Goal: Information Seeking & Learning: Learn about a topic

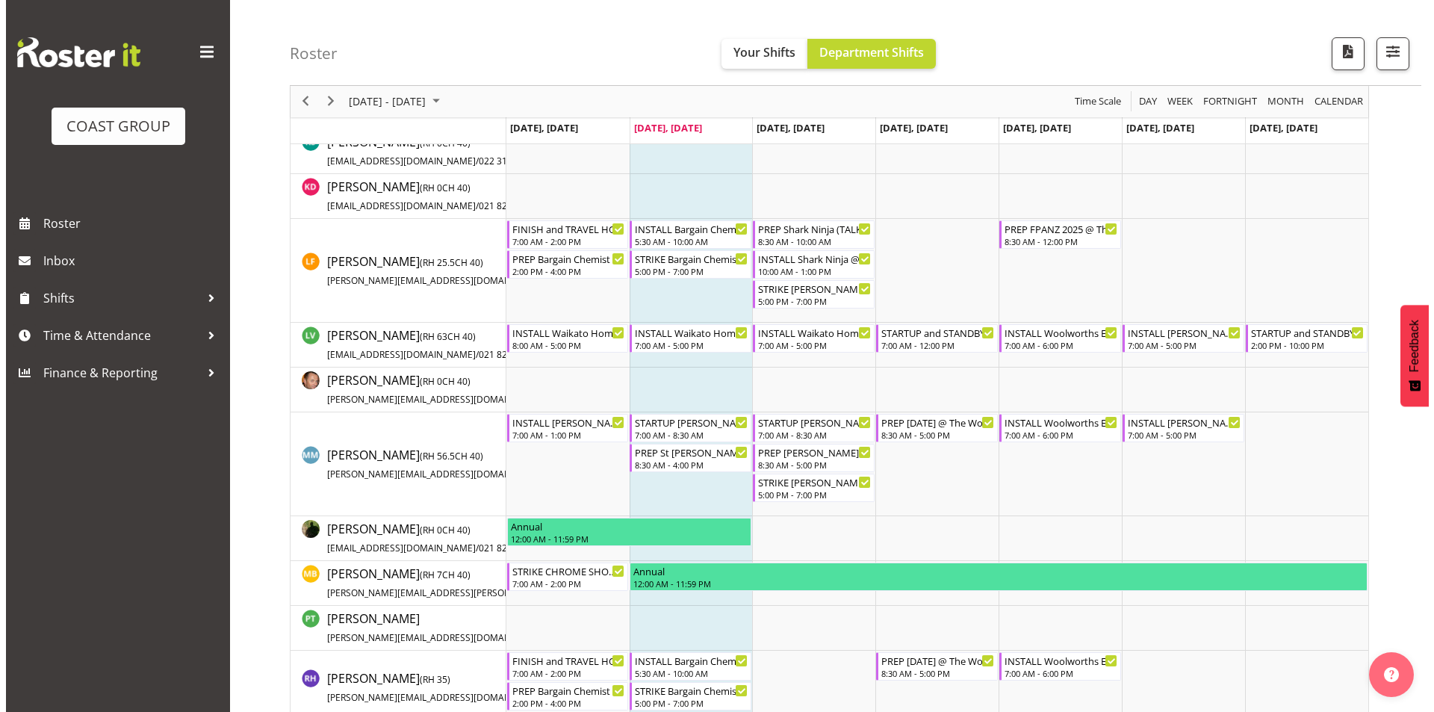
scroll to position [672, 0]
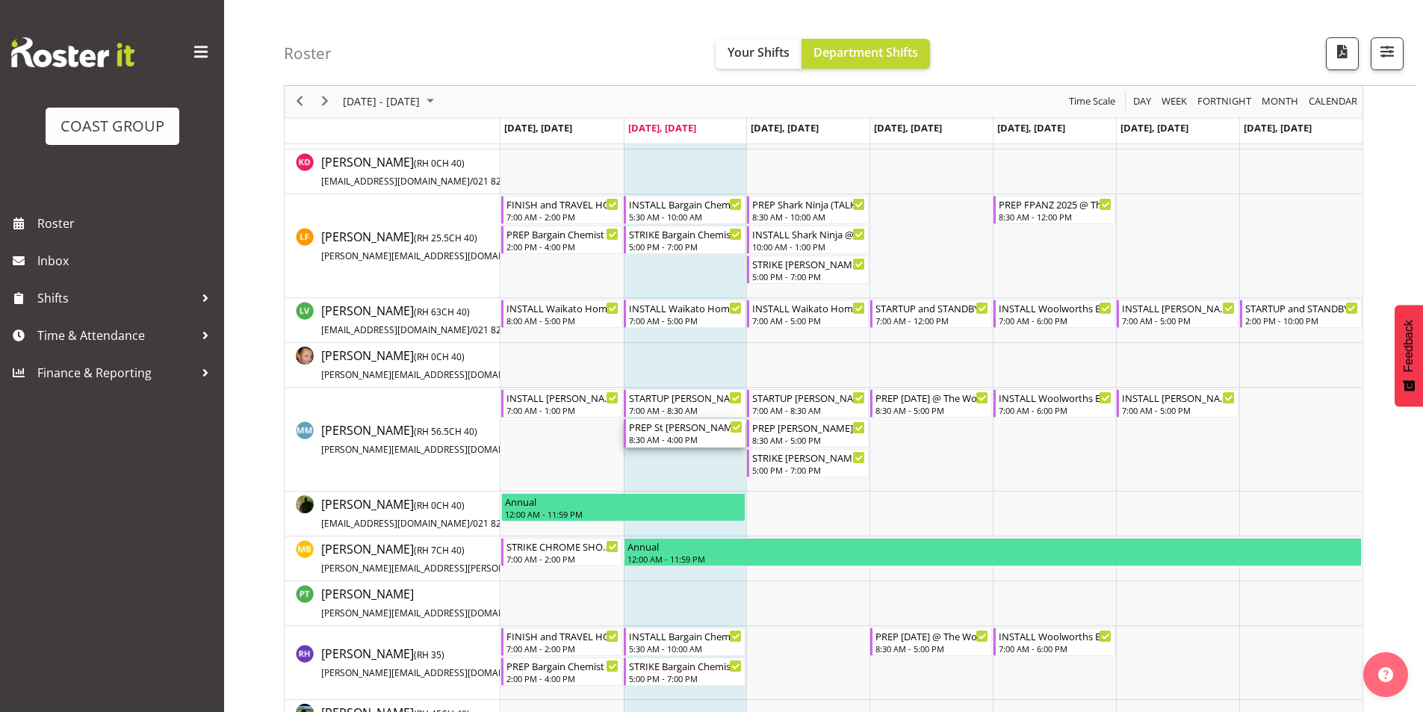
click at [677, 433] on div "PREP St [PERSON_NAME] Live Nation @ The Workshop" at bounding box center [686, 426] width 114 height 15
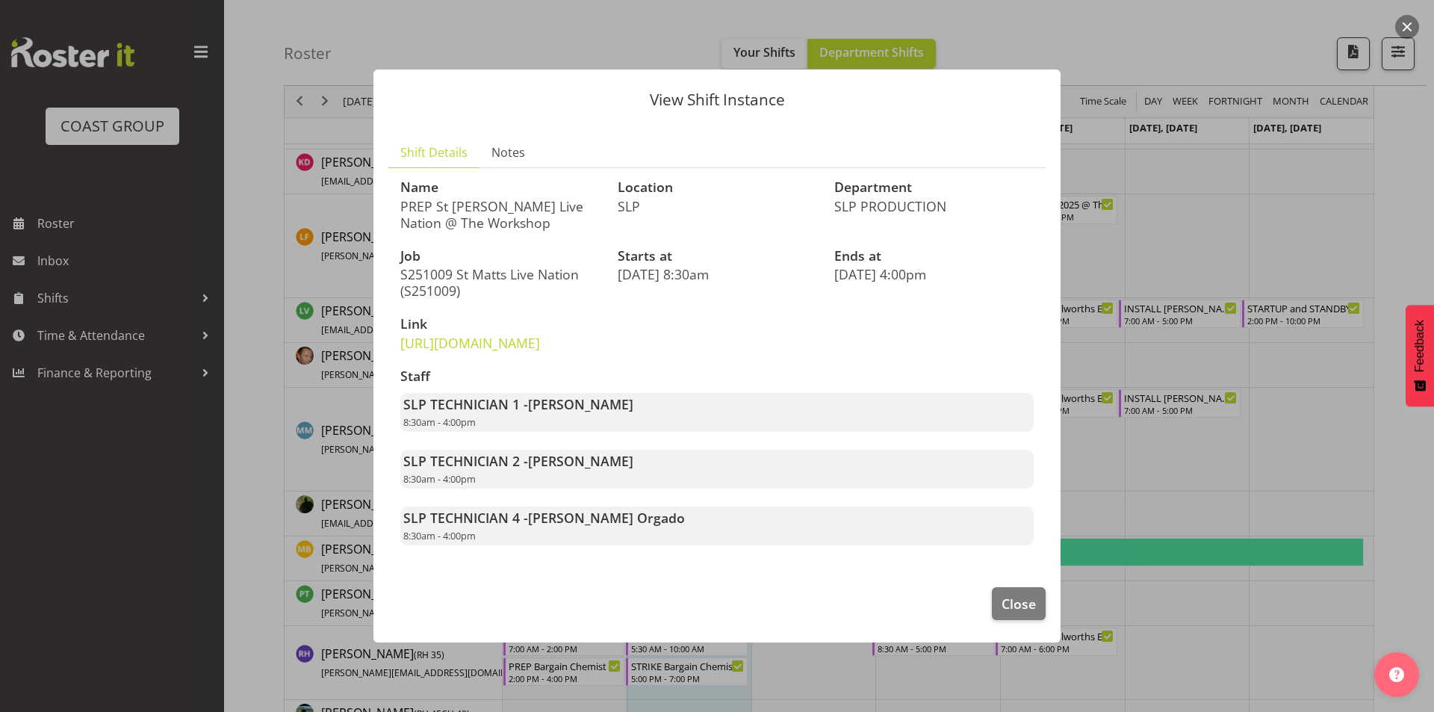
click at [1202, 436] on div at bounding box center [717, 356] width 1434 height 712
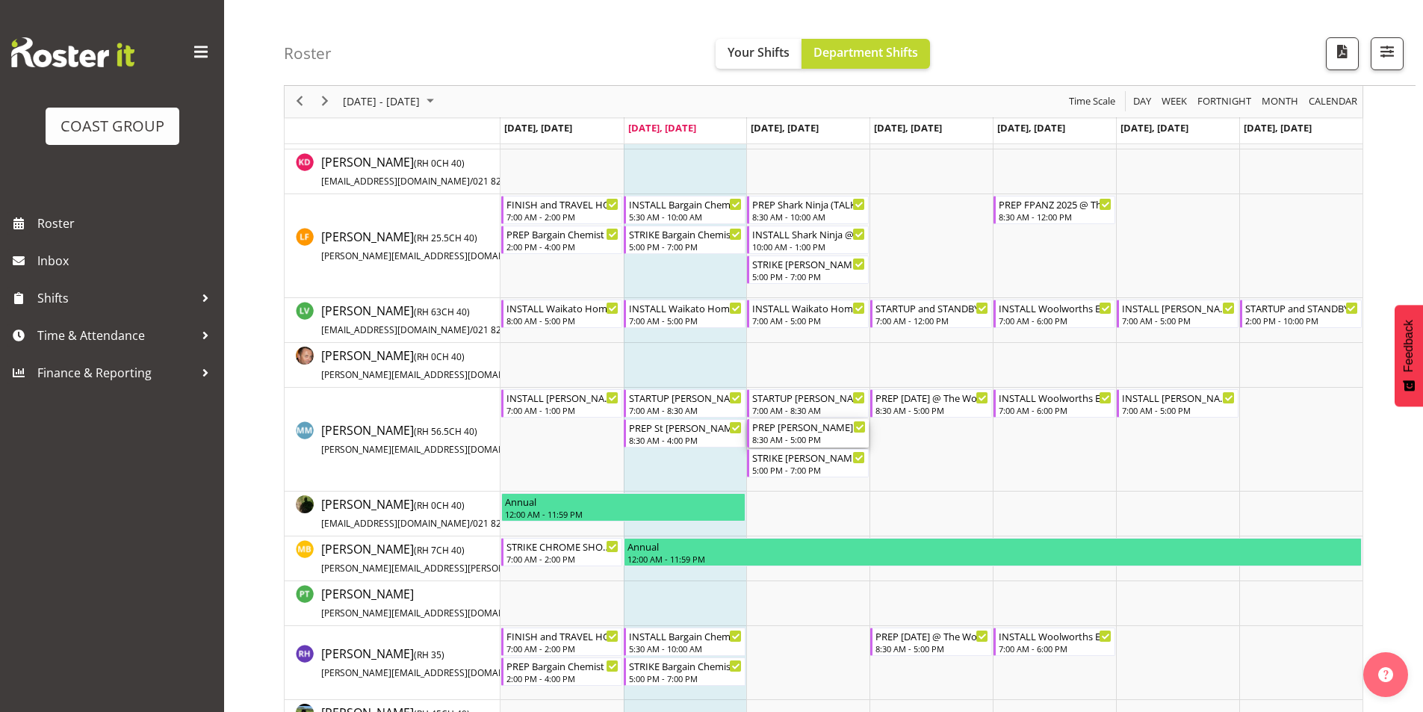
click at [789, 436] on div "8:30 AM - 5:00 PM" at bounding box center [809, 439] width 114 height 12
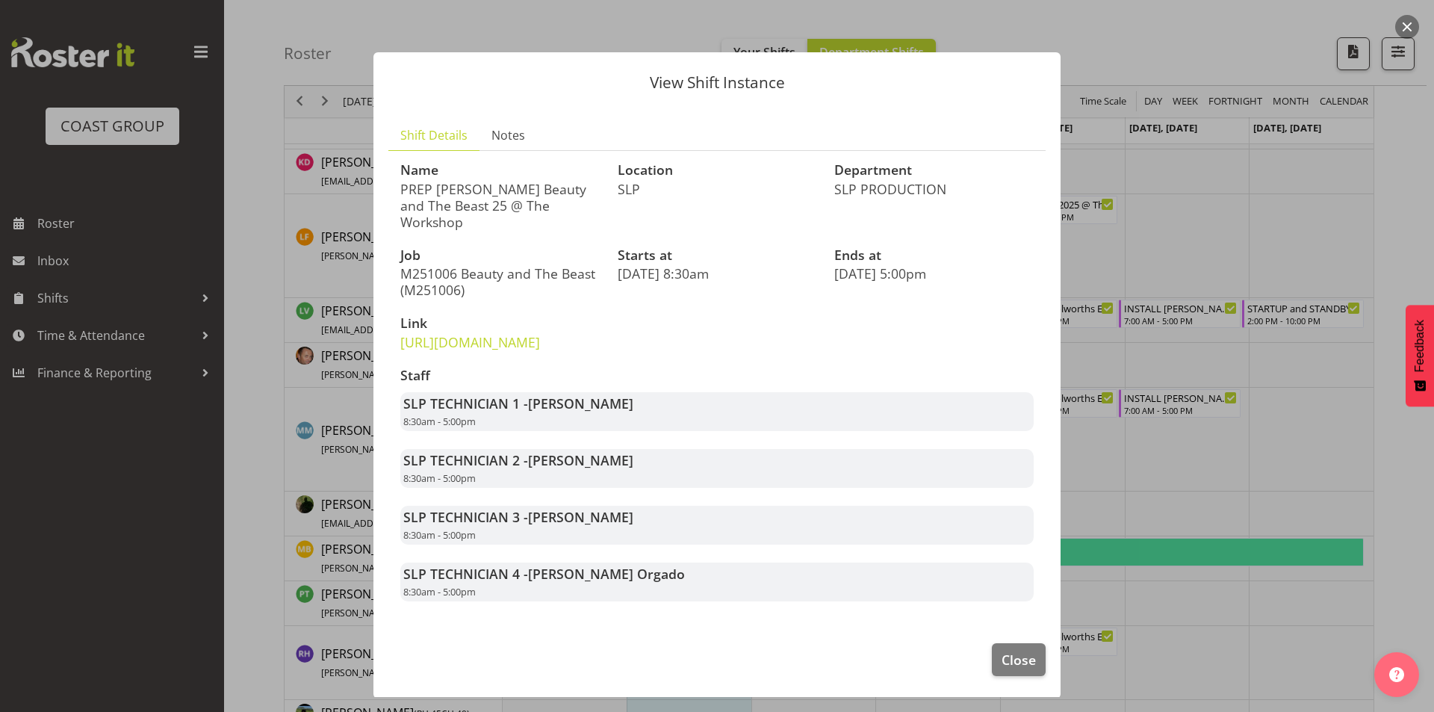
drag, startPoint x: 1201, startPoint y: 475, endPoint x: 954, endPoint y: 428, distance: 251.0
click at [1200, 474] on div at bounding box center [717, 356] width 1434 height 712
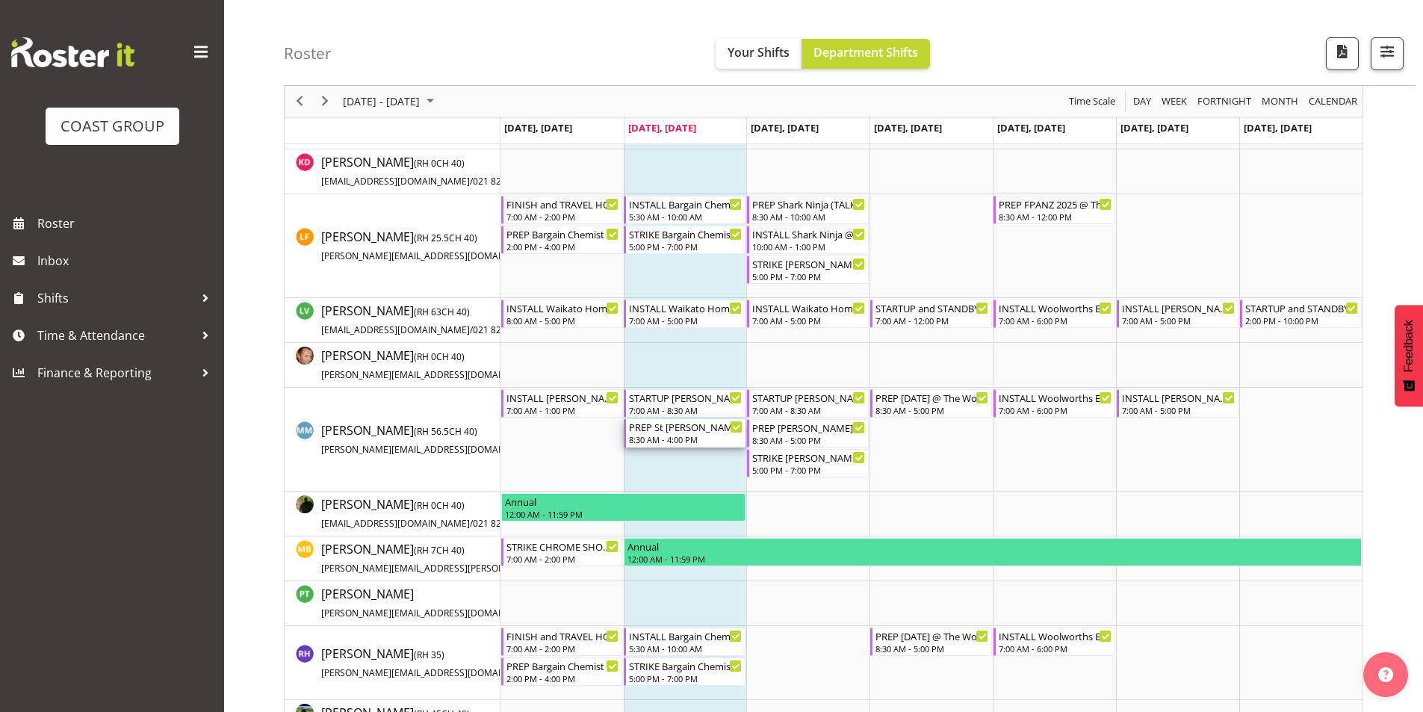
click at [676, 436] on div "8:30 AM - 4:00 PM" at bounding box center [686, 439] width 114 height 12
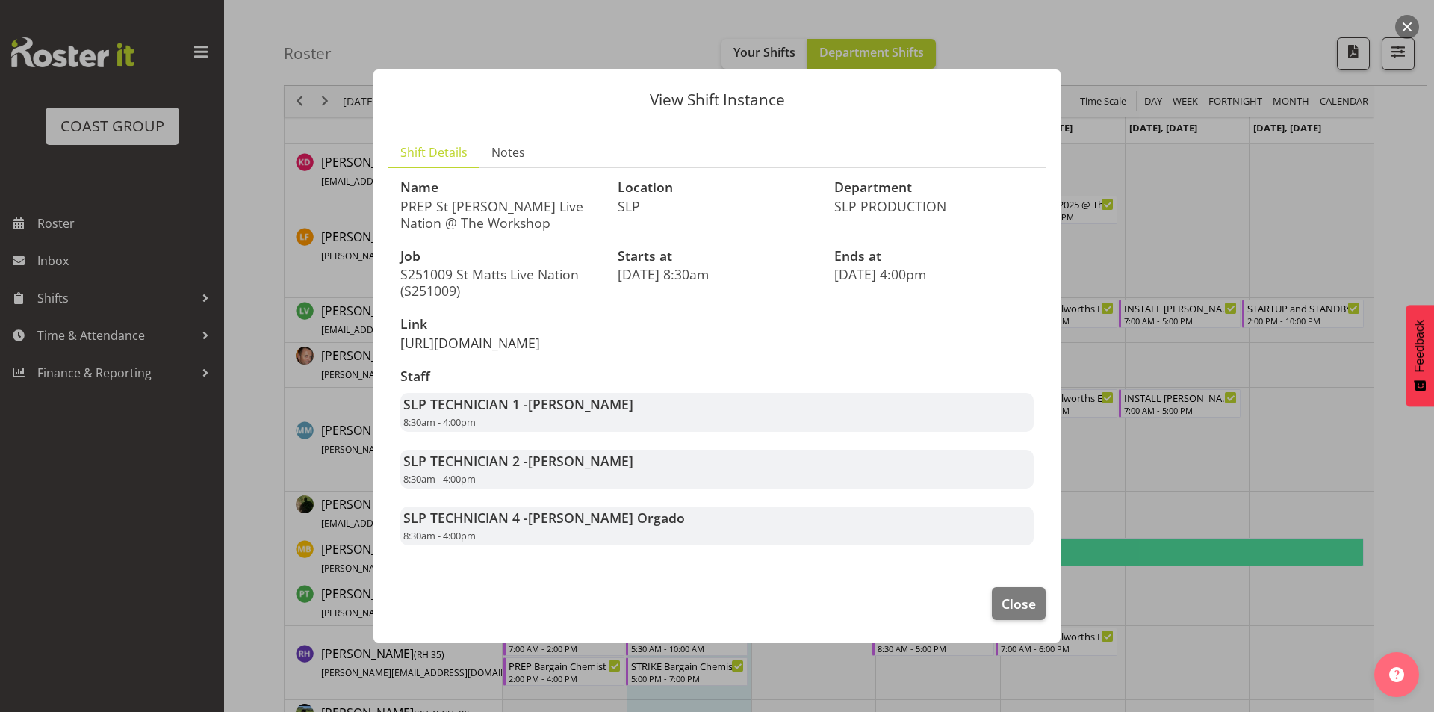
click at [512, 334] on link "[URL][DOMAIN_NAME]" at bounding box center [470, 343] width 140 height 18
click at [1153, 318] on div at bounding box center [717, 356] width 1434 height 712
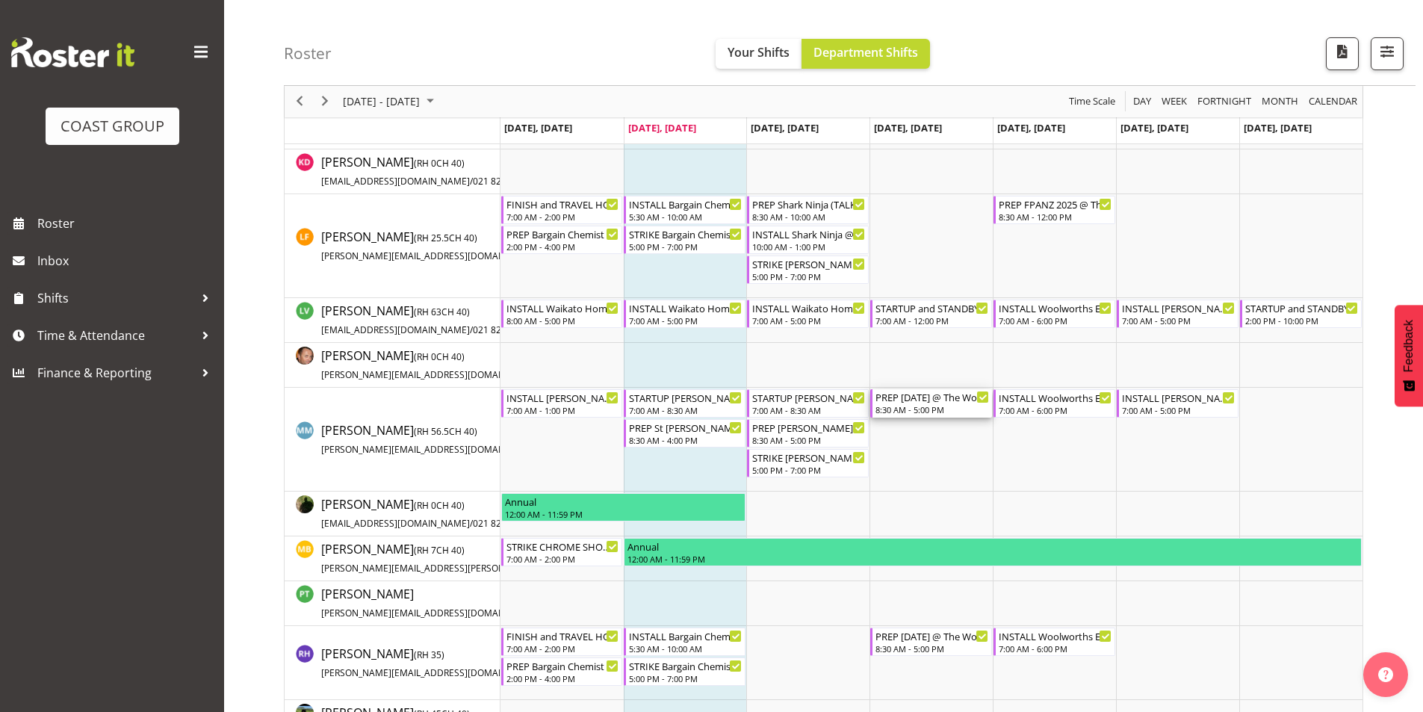
click at [907, 401] on div "PREP [DATE] @ The Workshop" at bounding box center [933, 396] width 114 height 15
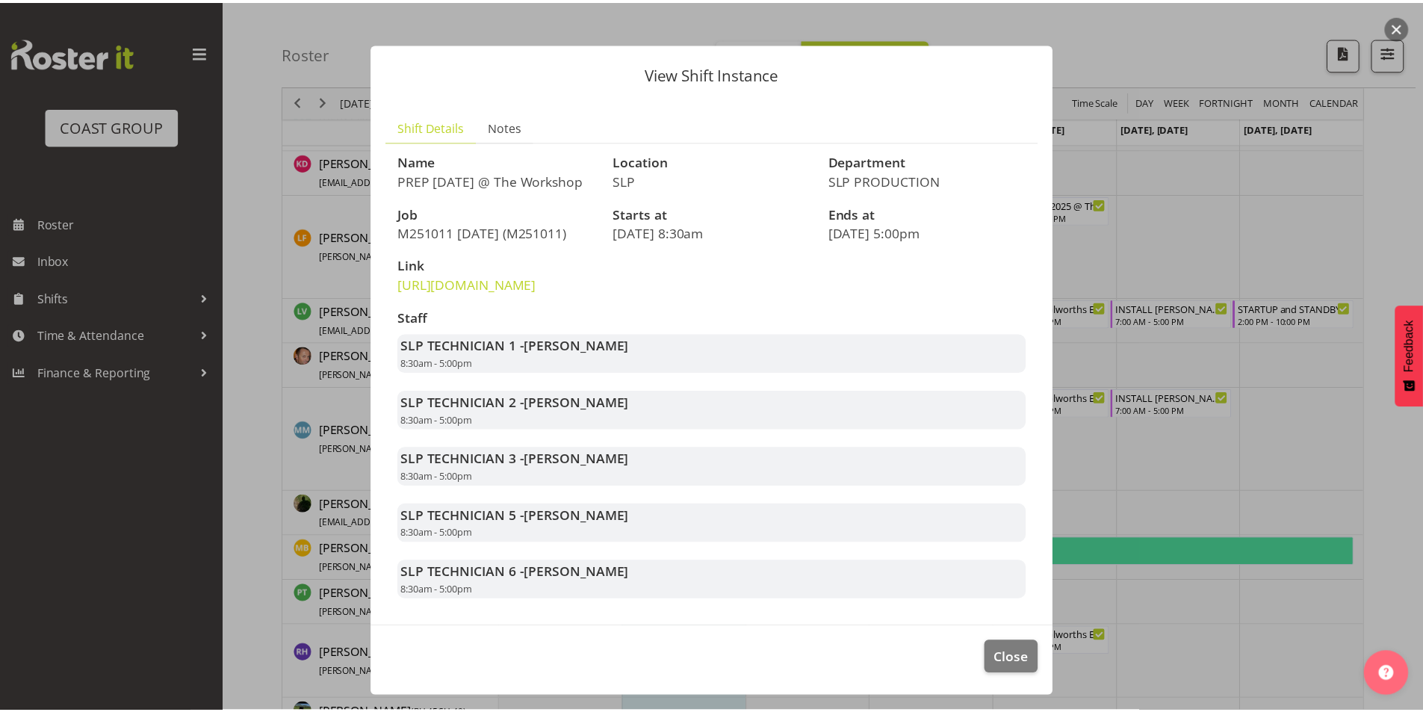
scroll to position [75, 0]
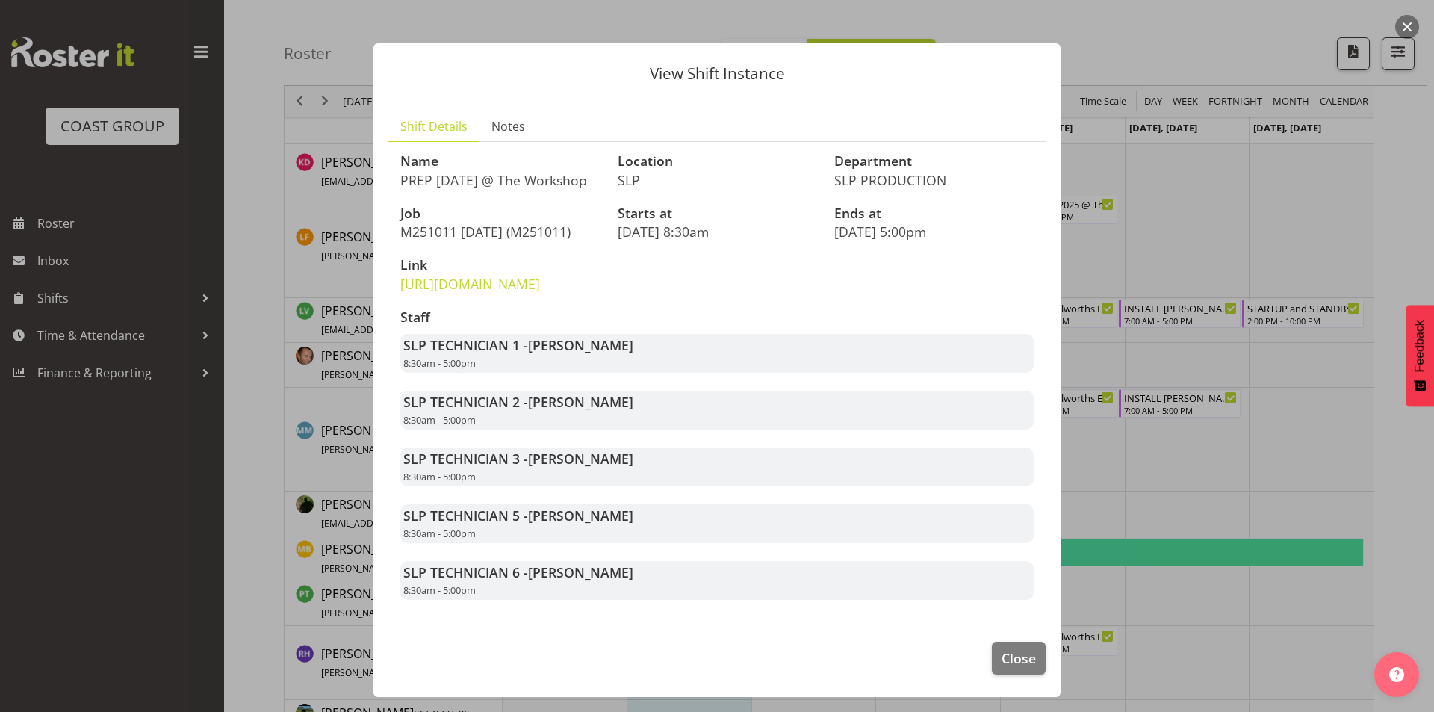
click at [1235, 453] on div at bounding box center [717, 356] width 1434 height 712
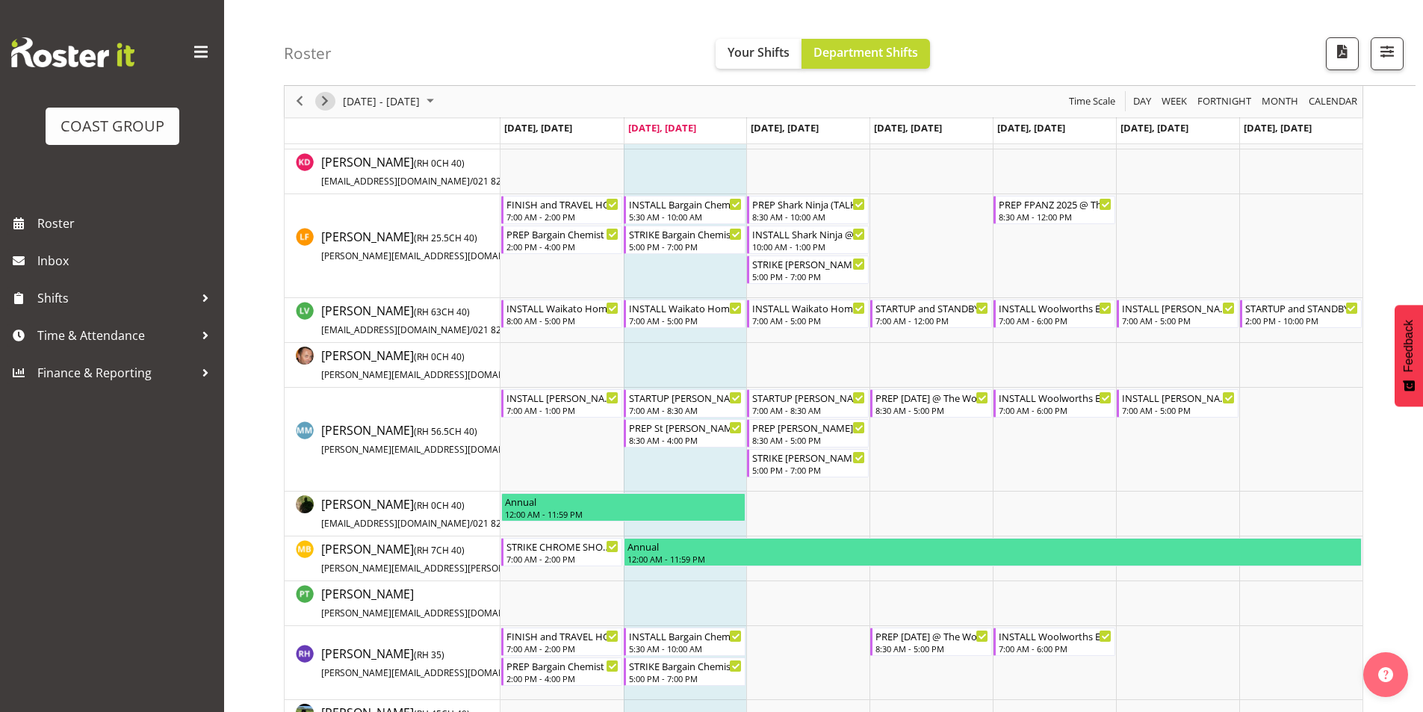
drag, startPoint x: 329, startPoint y: 107, endPoint x: 485, endPoint y: 185, distance: 174.4
click at [329, 106] on span "Next" at bounding box center [325, 102] width 18 height 19
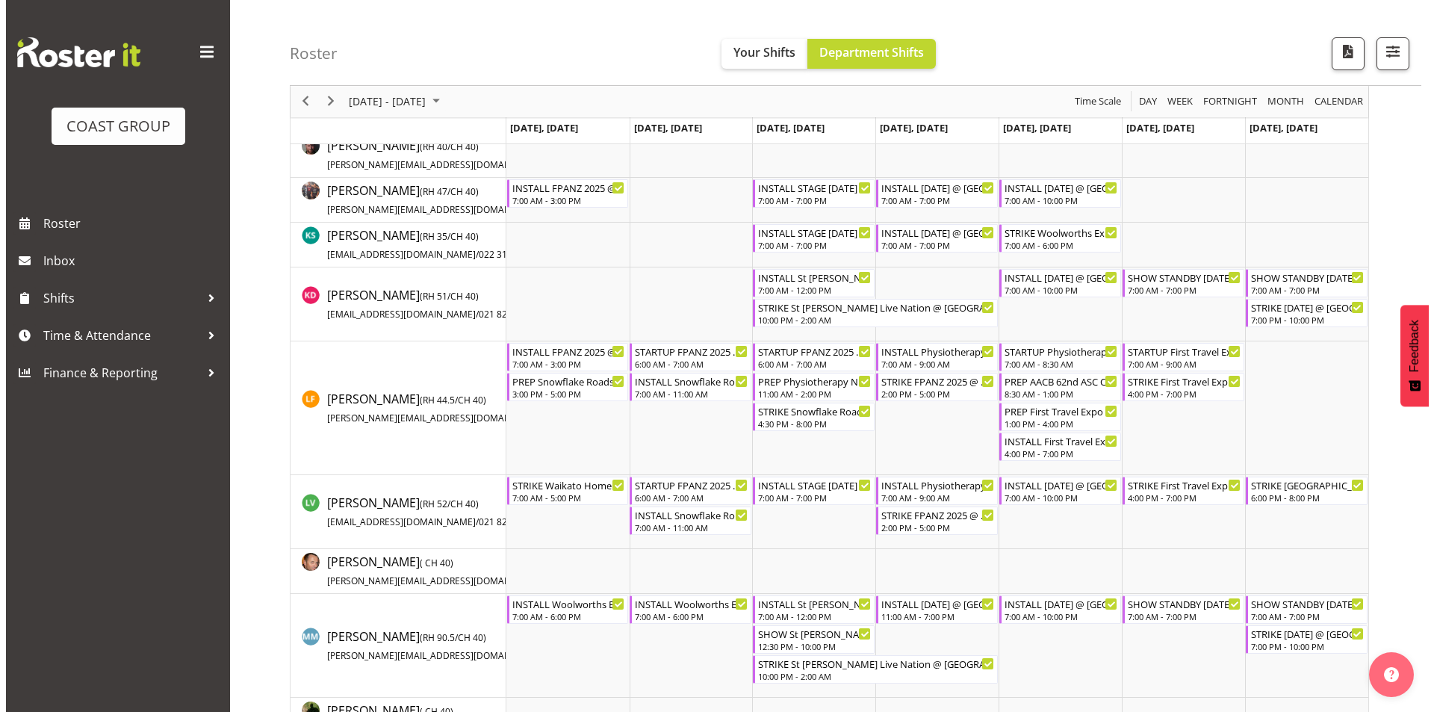
scroll to position [820, 0]
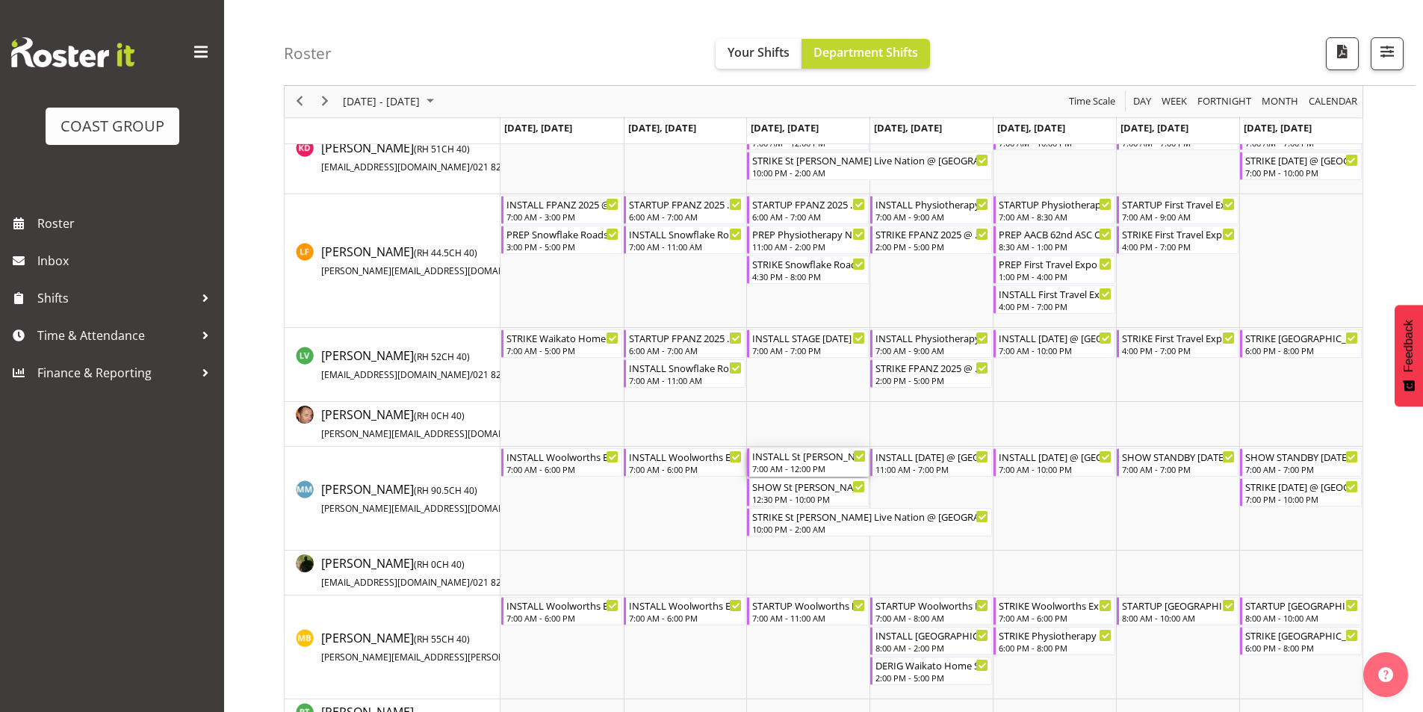
click at [802, 459] on div "INSTALL St [PERSON_NAME] Live Nation @ [GEOGRAPHIC_DATA][PERSON_NAME] On Site @…" at bounding box center [809, 455] width 114 height 15
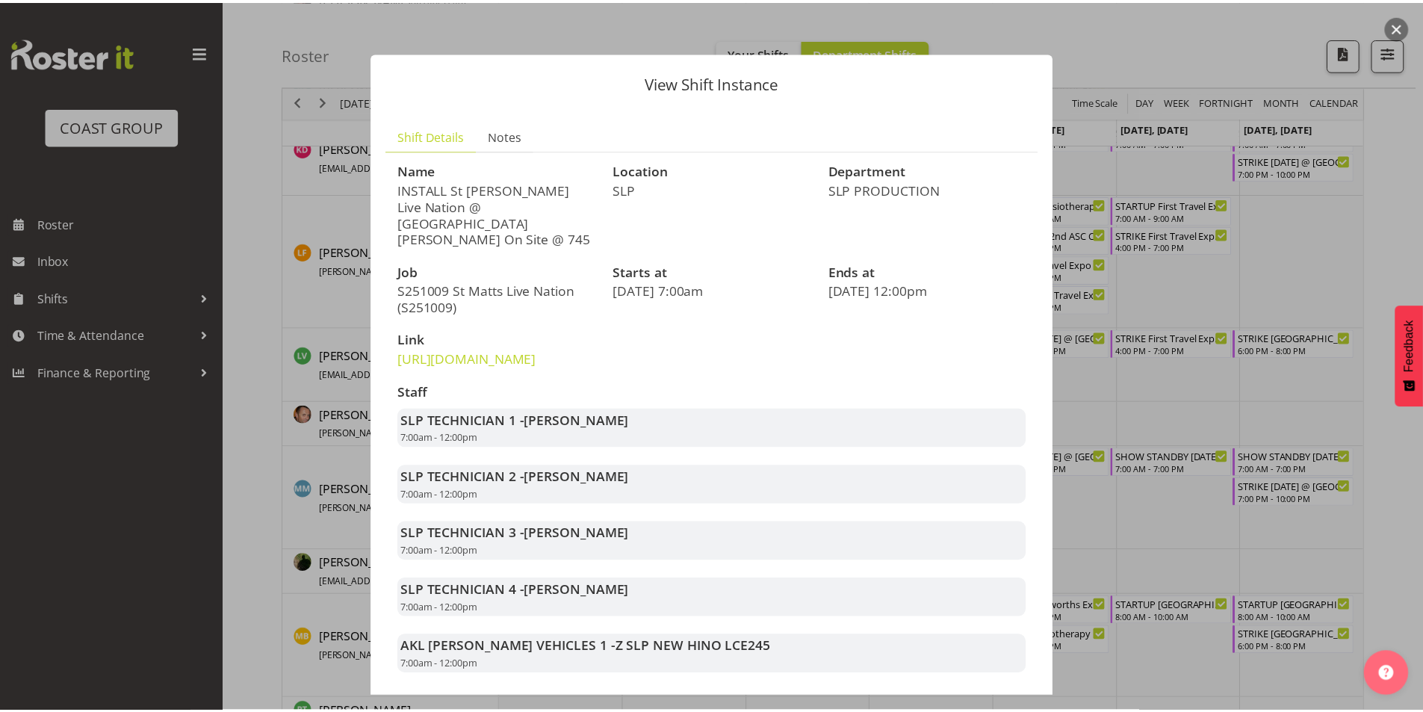
scroll to position [75, 0]
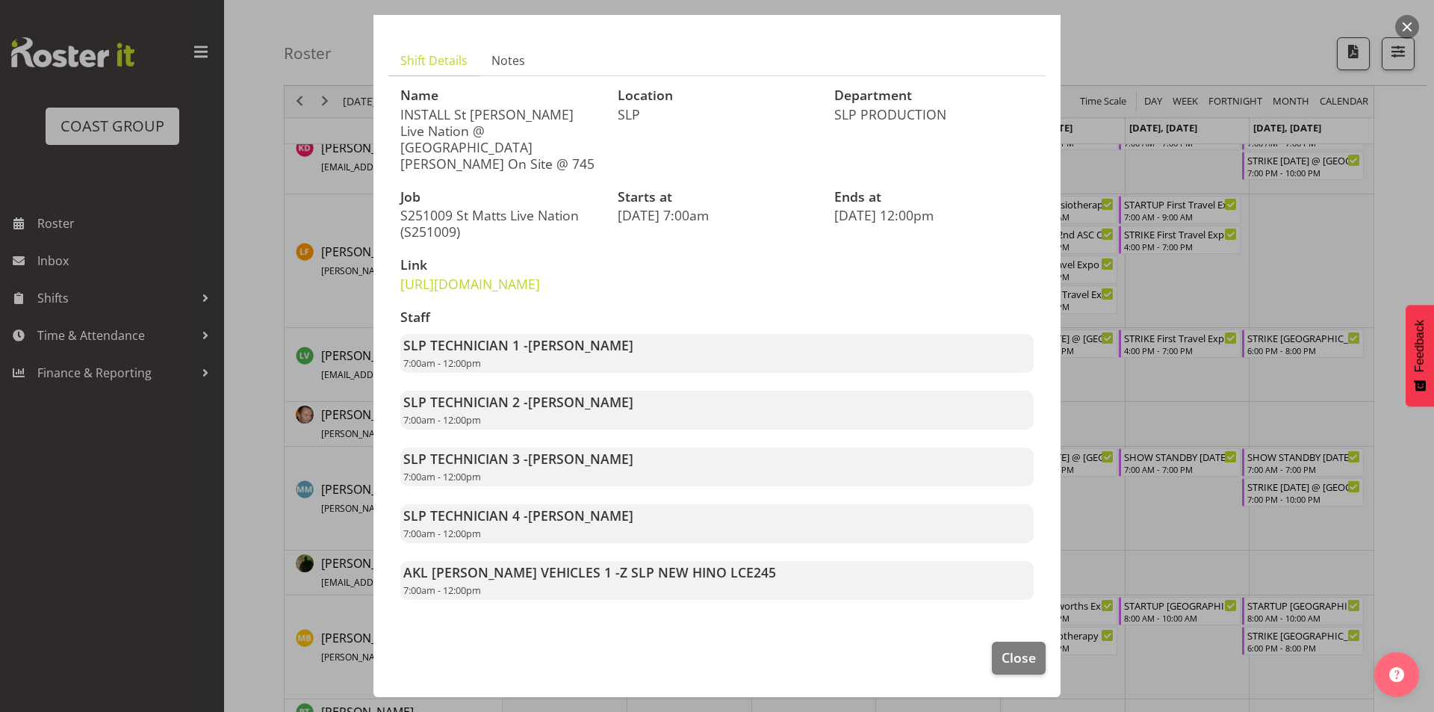
click at [1206, 521] on div at bounding box center [717, 356] width 1434 height 712
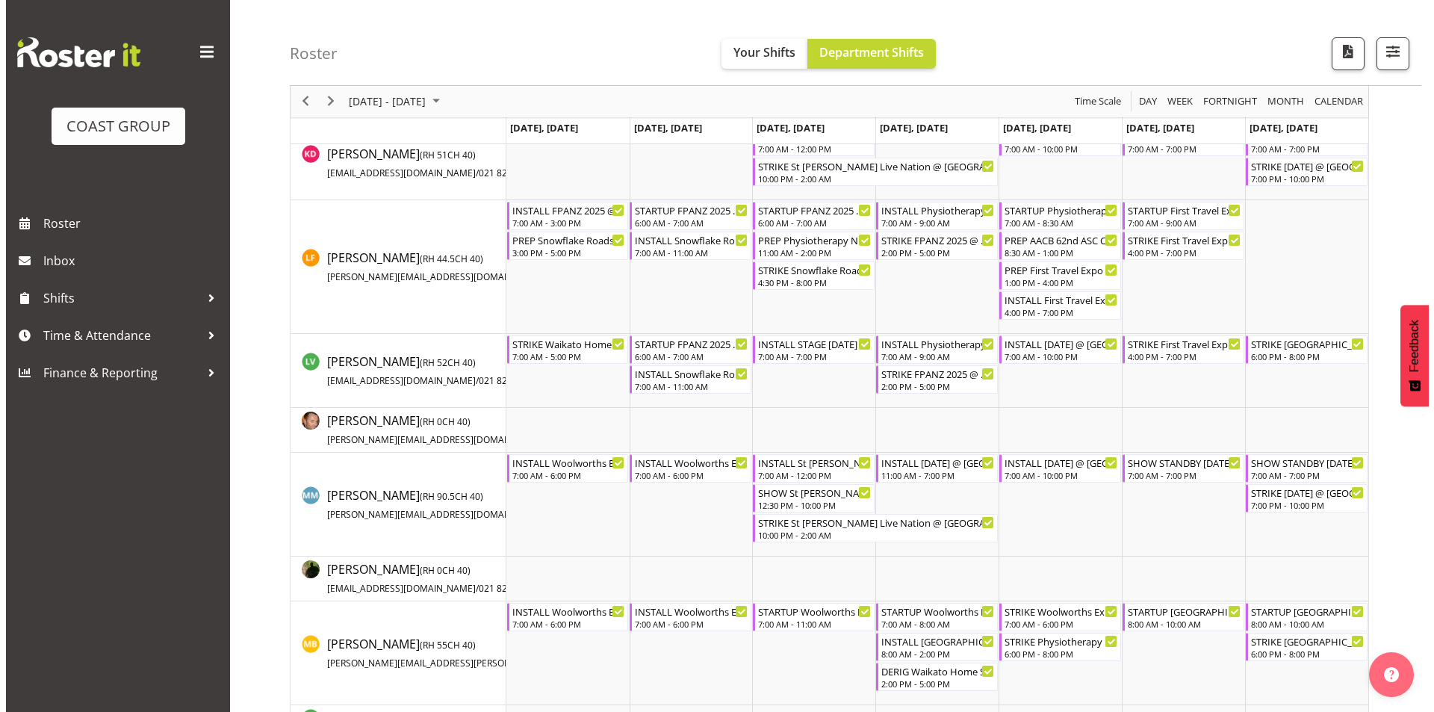
scroll to position [820, 0]
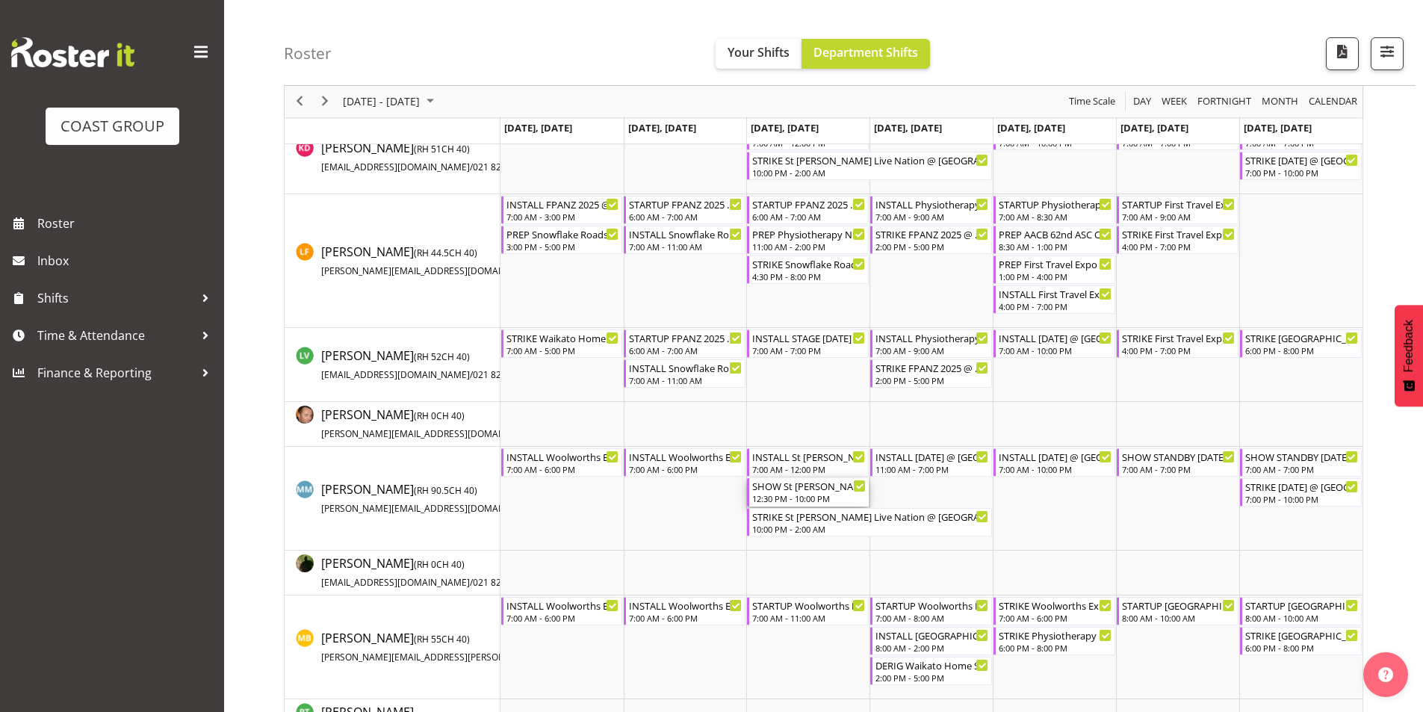
click at [817, 492] on div "SHOW St [PERSON_NAME] Live Nation @ [GEOGRAPHIC_DATA][PERSON_NAME] On Site @ TBC" at bounding box center [809, 485] width 114 height 15
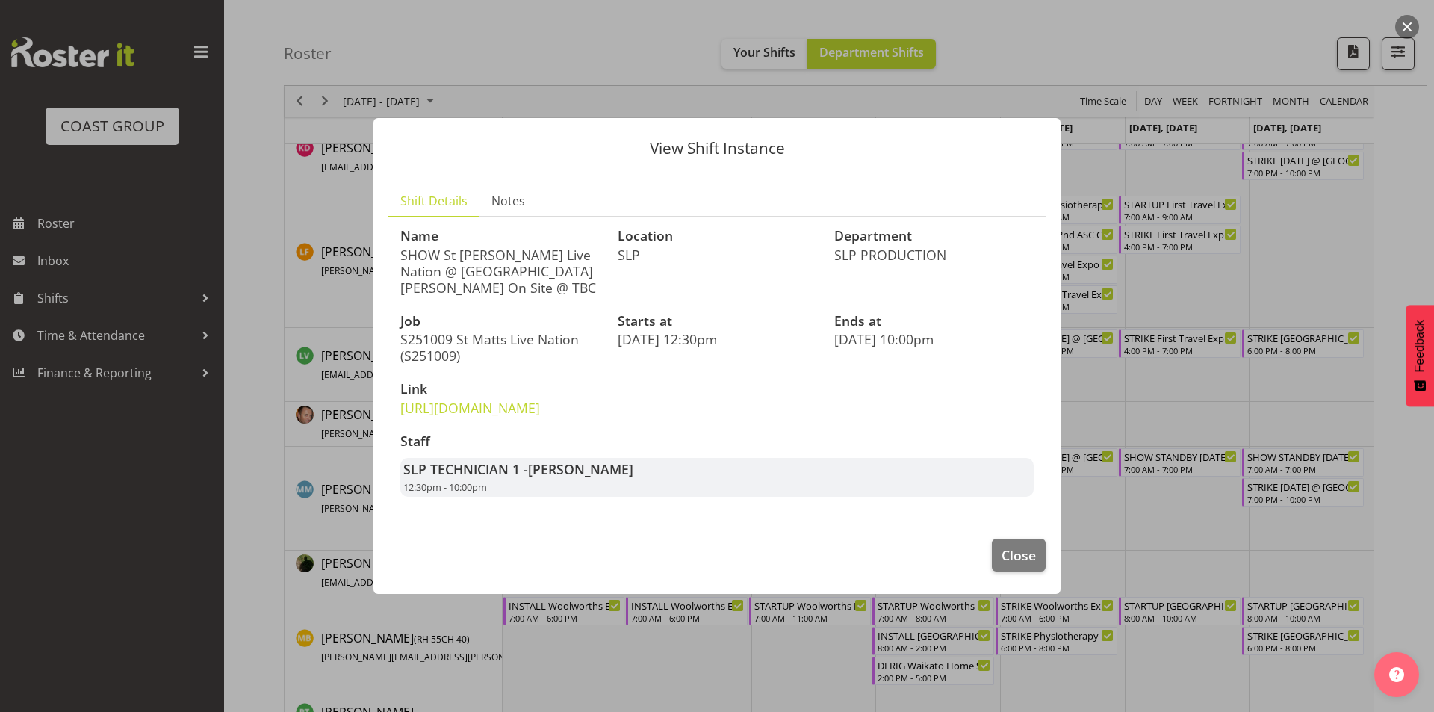
click at [1136, 500] on div at bounding box center [717, 356] width 1434 height 712
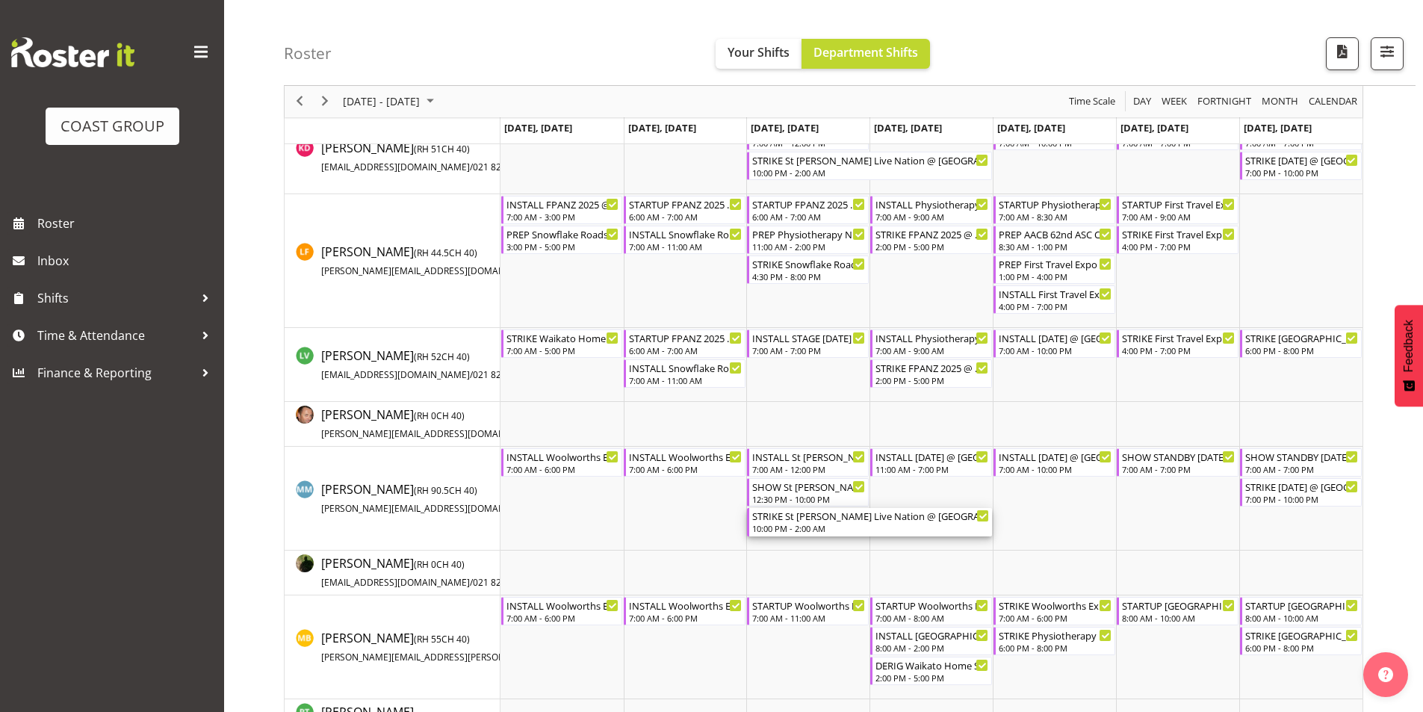
drag, startPoint x: 769, startPoint y: 515, endPoint x: 778, endPoint y: 515, distance: 8.3
click at [772, 515] on div "STRIKE St [PERSON_NAME] Live Nation @ [GEOGRAPHIC_DATA][PERSON_NAME] On Site @ …" at bounding box center [870, 515] width 237 height 15
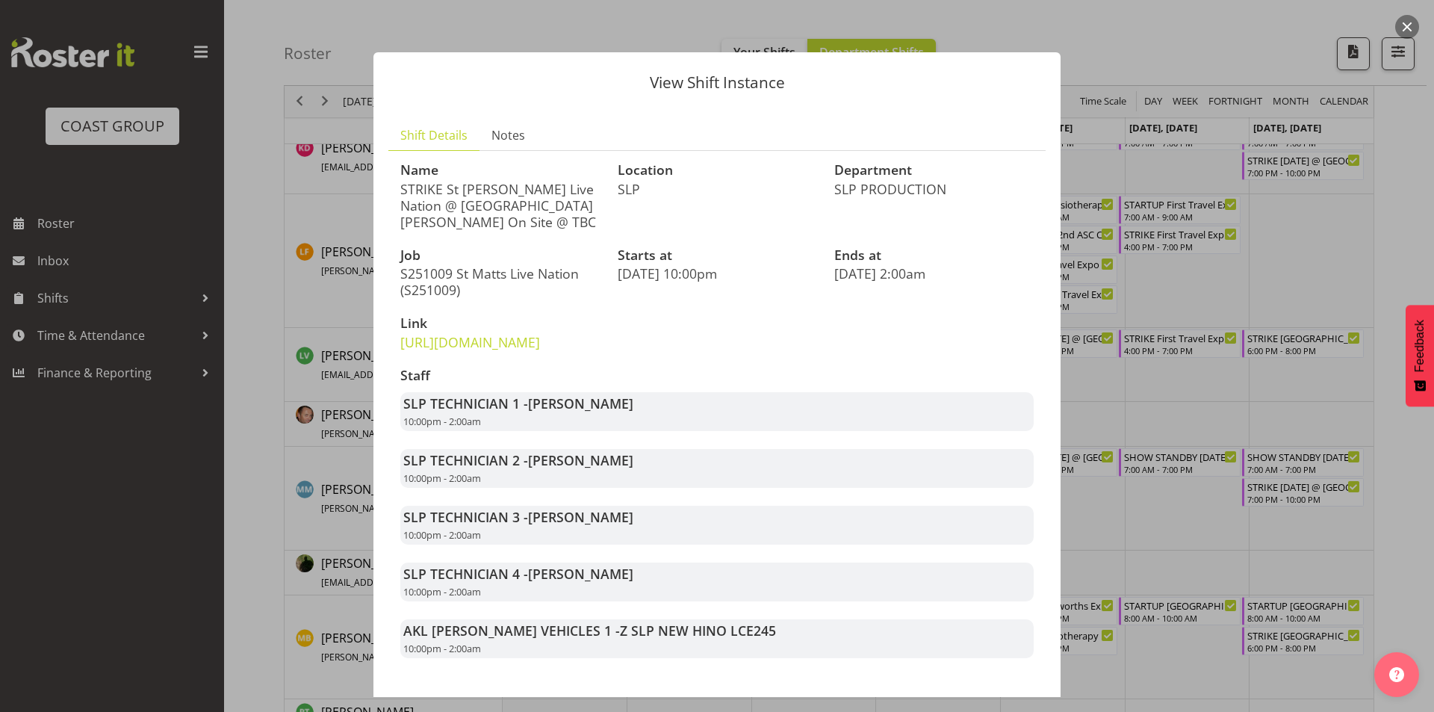
click at [1122, 520] on div at bounding box center [717, 356] width 1434 height 712
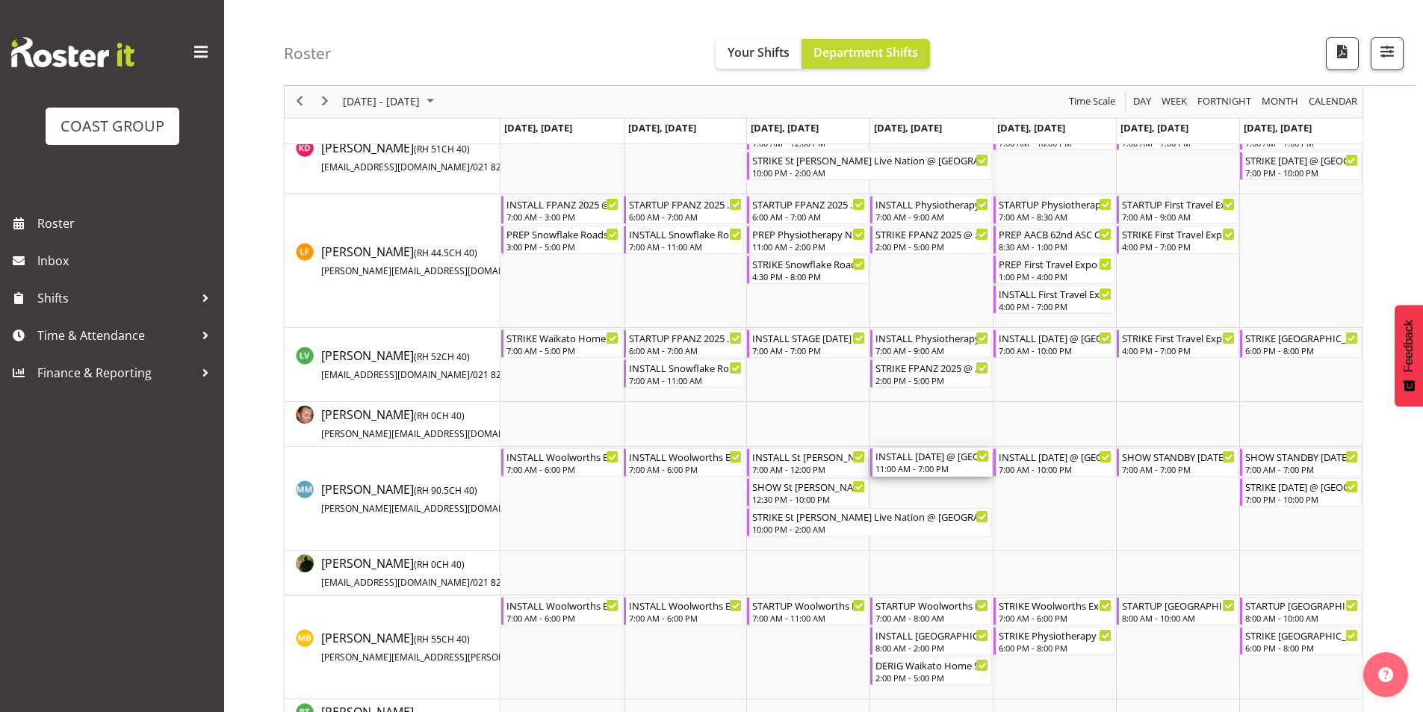
click at [934, 462] on div "INSTALL [DATE] @ [GEOGRAPHIC_DATA] On Site @ TBC" at bounding box center [933, 455] width 114 height 15
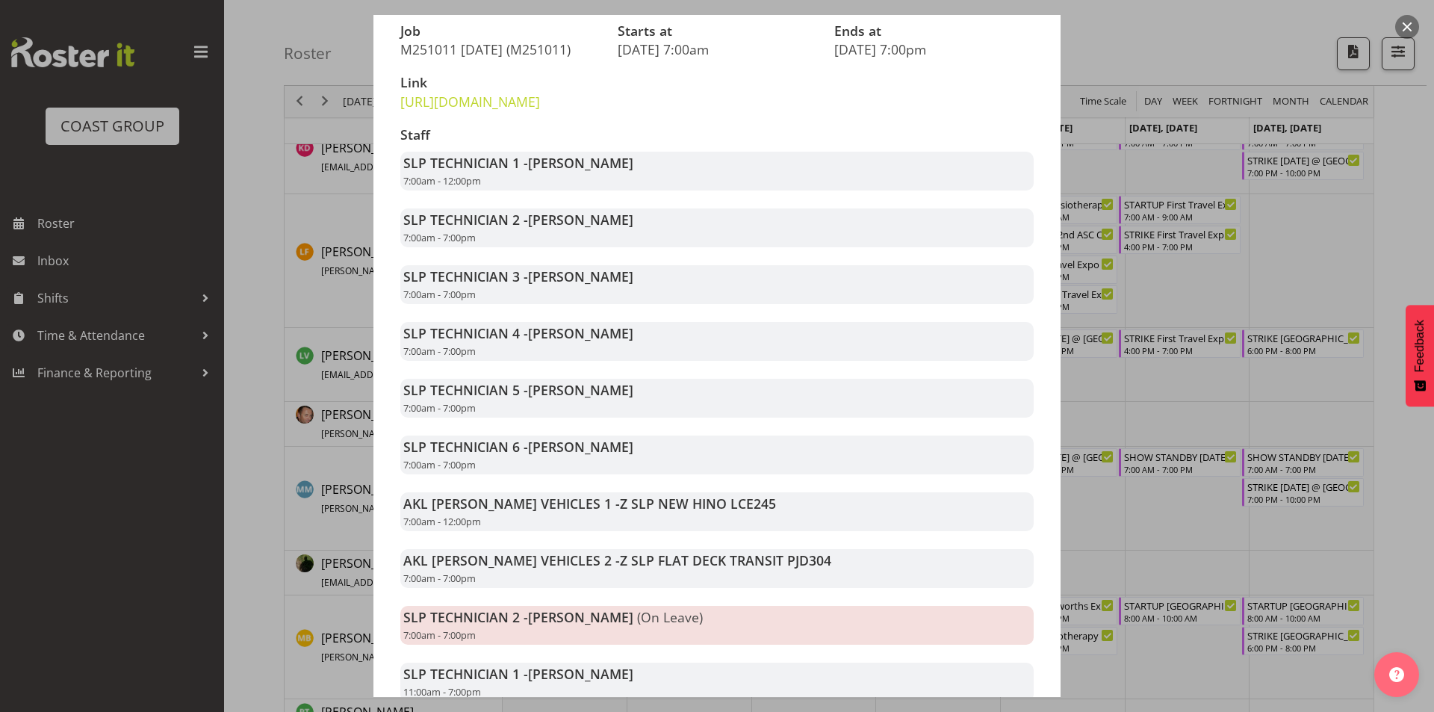
scroll to position [299, 0]
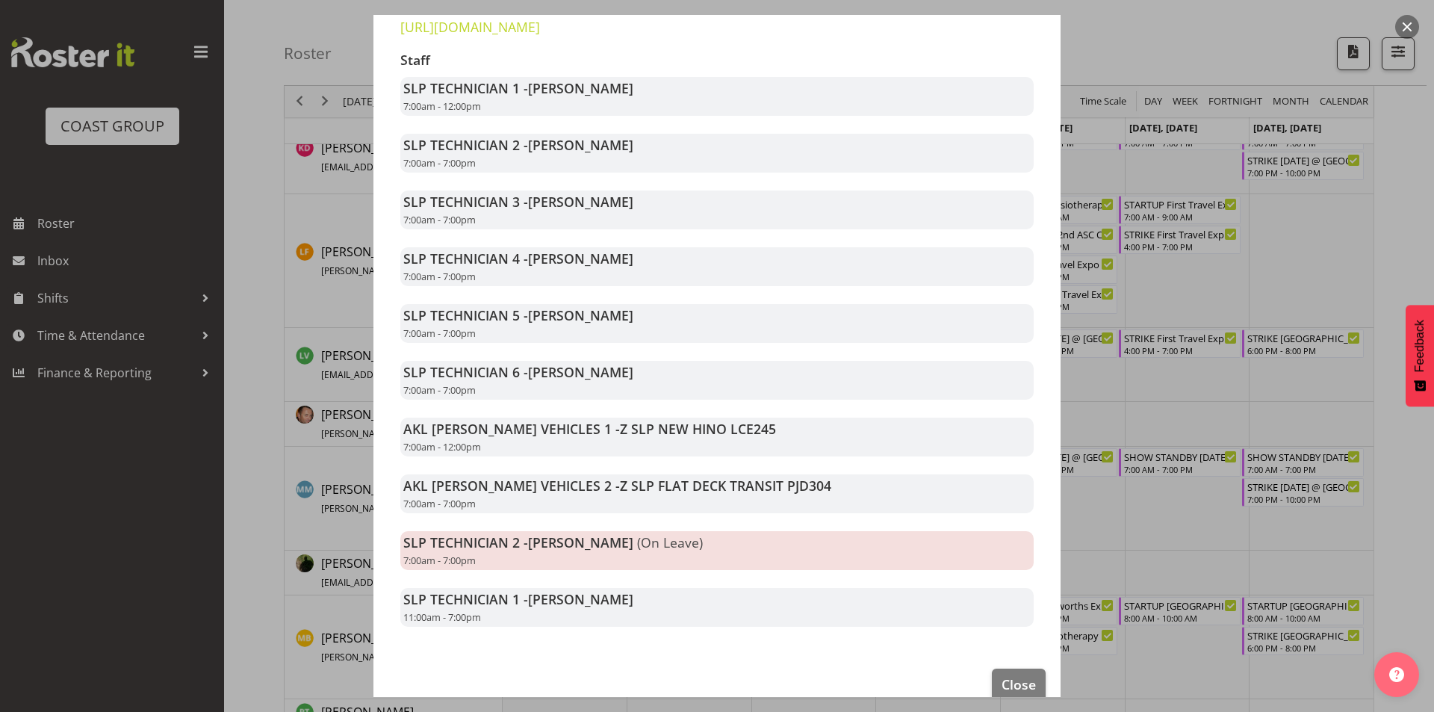
click at [1162, 530] on div at bounding box center [717, 356] width 1434 height 712
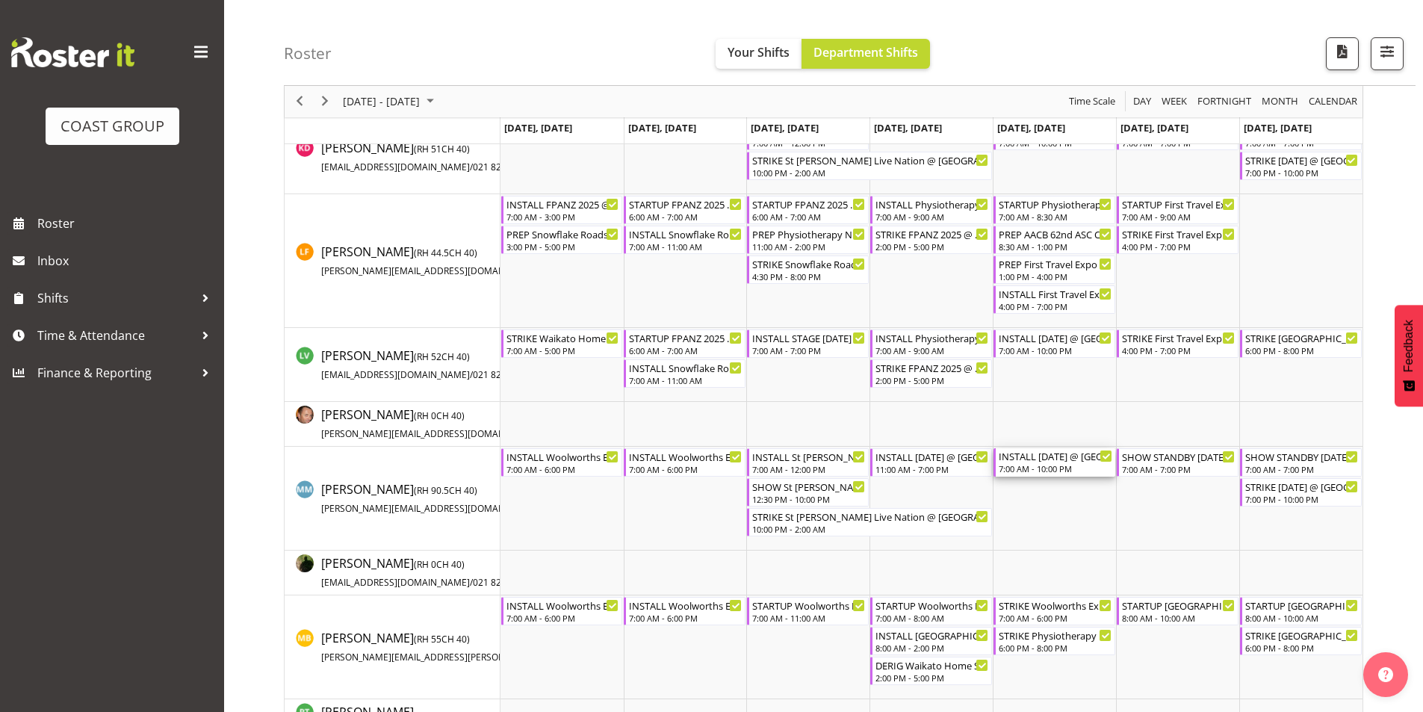
click at [1046, 464] on div "INSTALL [DATE] @ [GEOGRAPHIC_DATA] On Site @ TBC 7:00 AM - 10:00 PM" at bounding box center [1056, 462] width 114 height 28
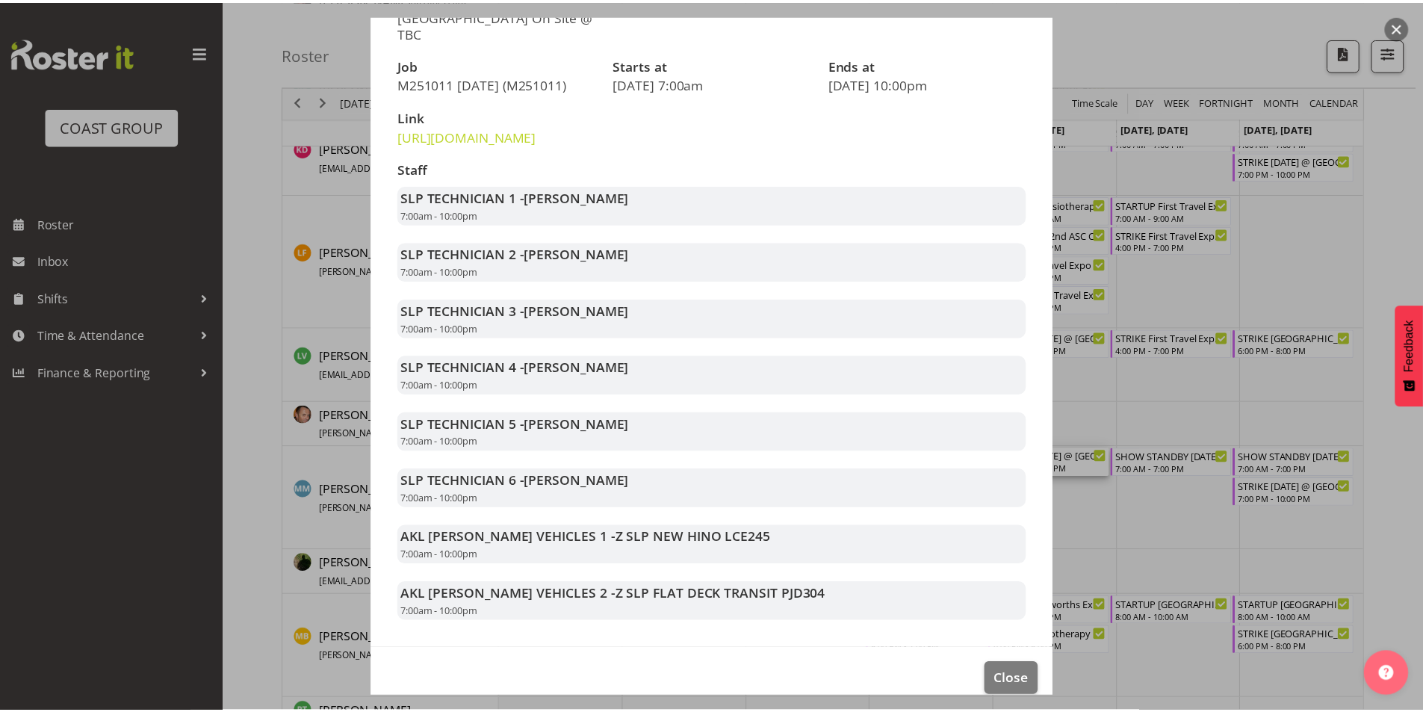
scroll to position [224, 0]
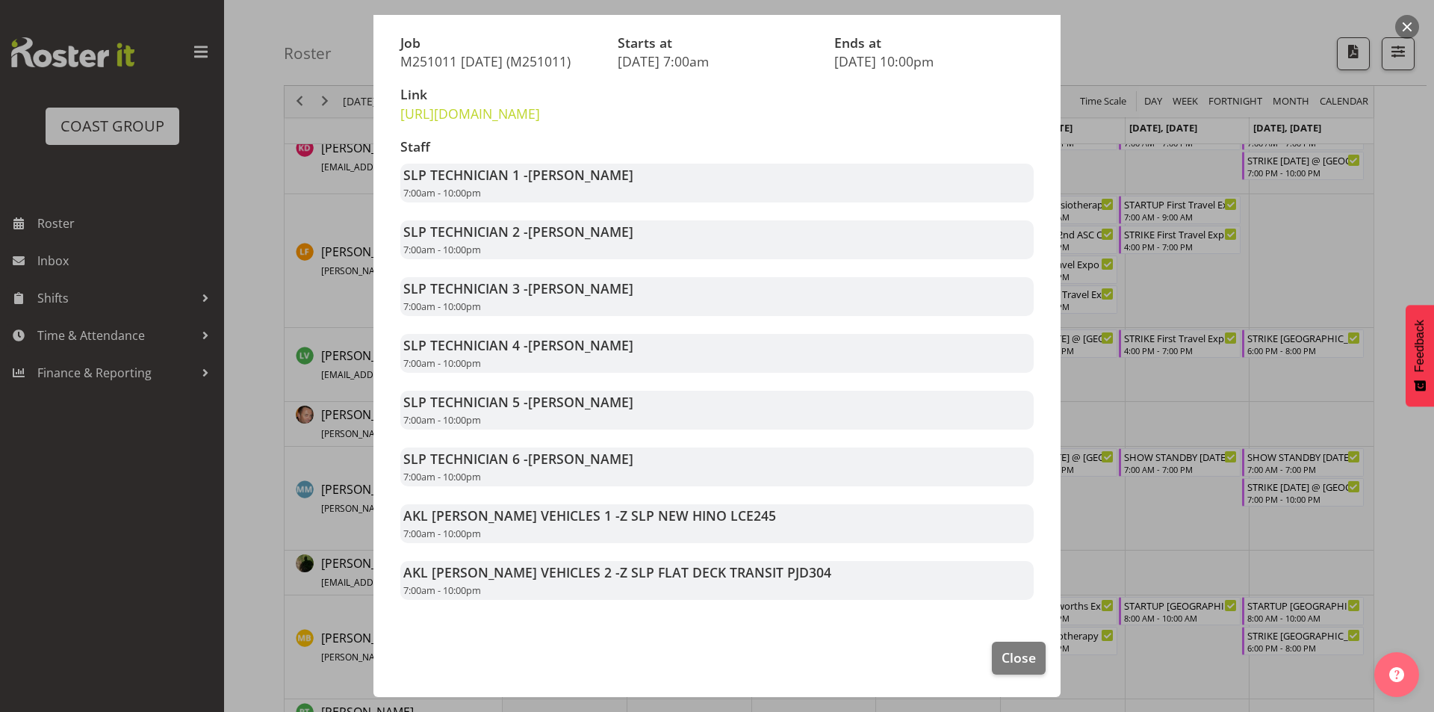
click at [1156, 515] on div at bounding box center [717, 356] width 1434 height 712
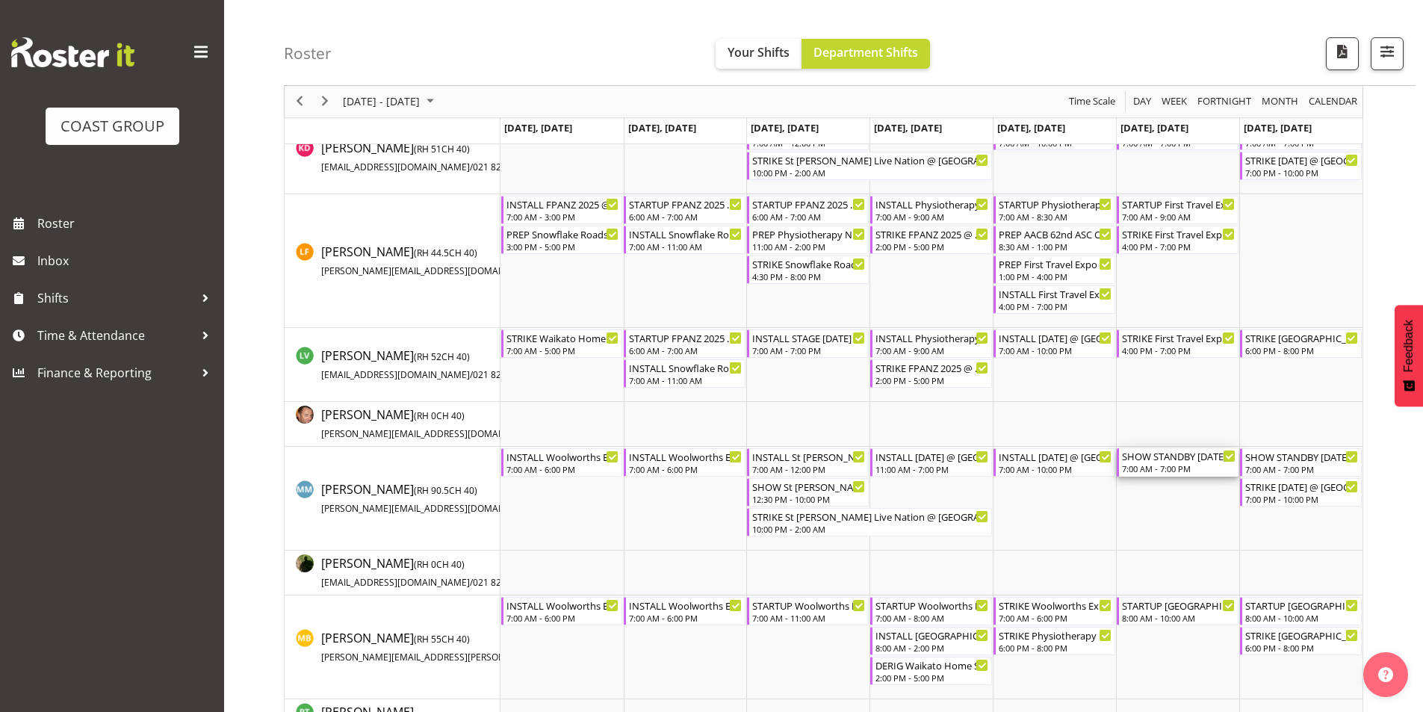
click at [1164, 475] on div "SHOW STANDBY [DATE] @ [GEOGRAPHIC_DATA] On Site @ TBC 7:00 AM - 7:00 PM" at bounding box center [1179, 462] width 114 height 28
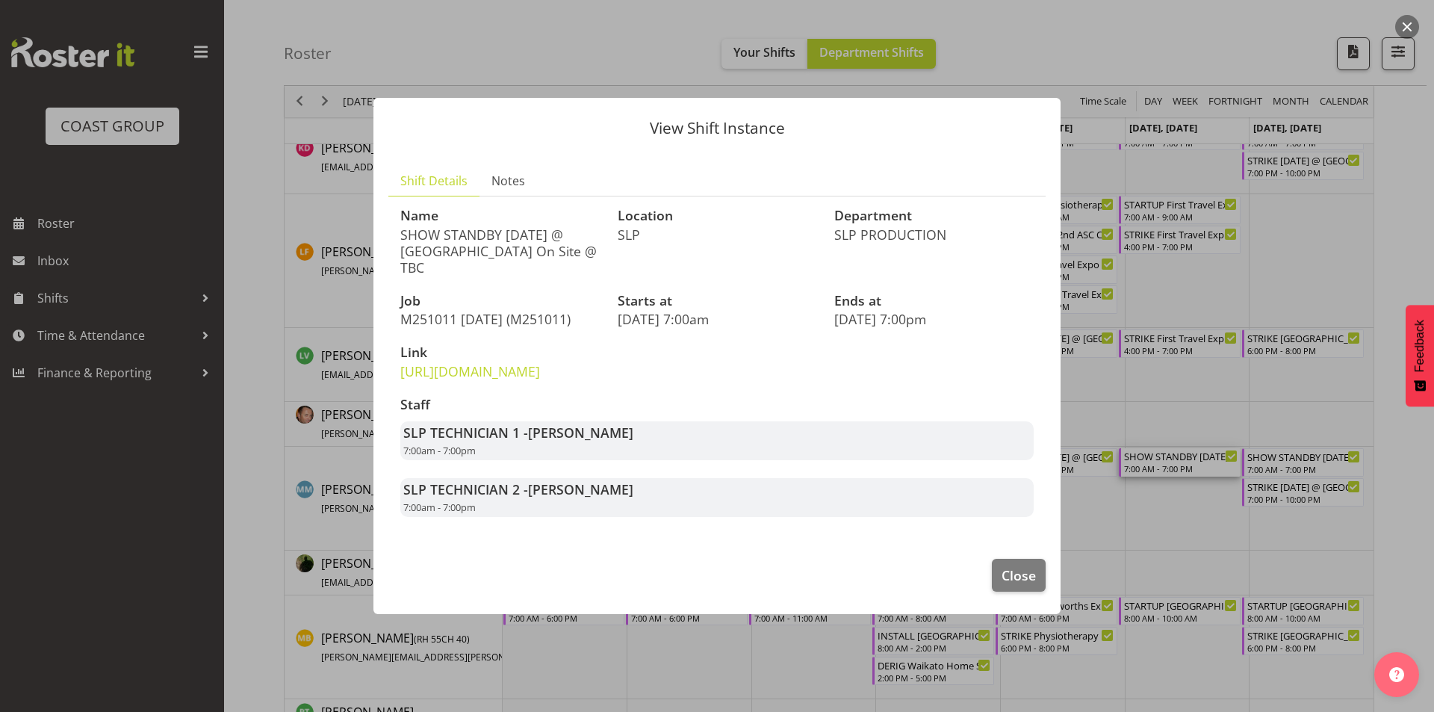
click at [1181, 500] on div at bounding box center [717, 356] width 1434 height 712
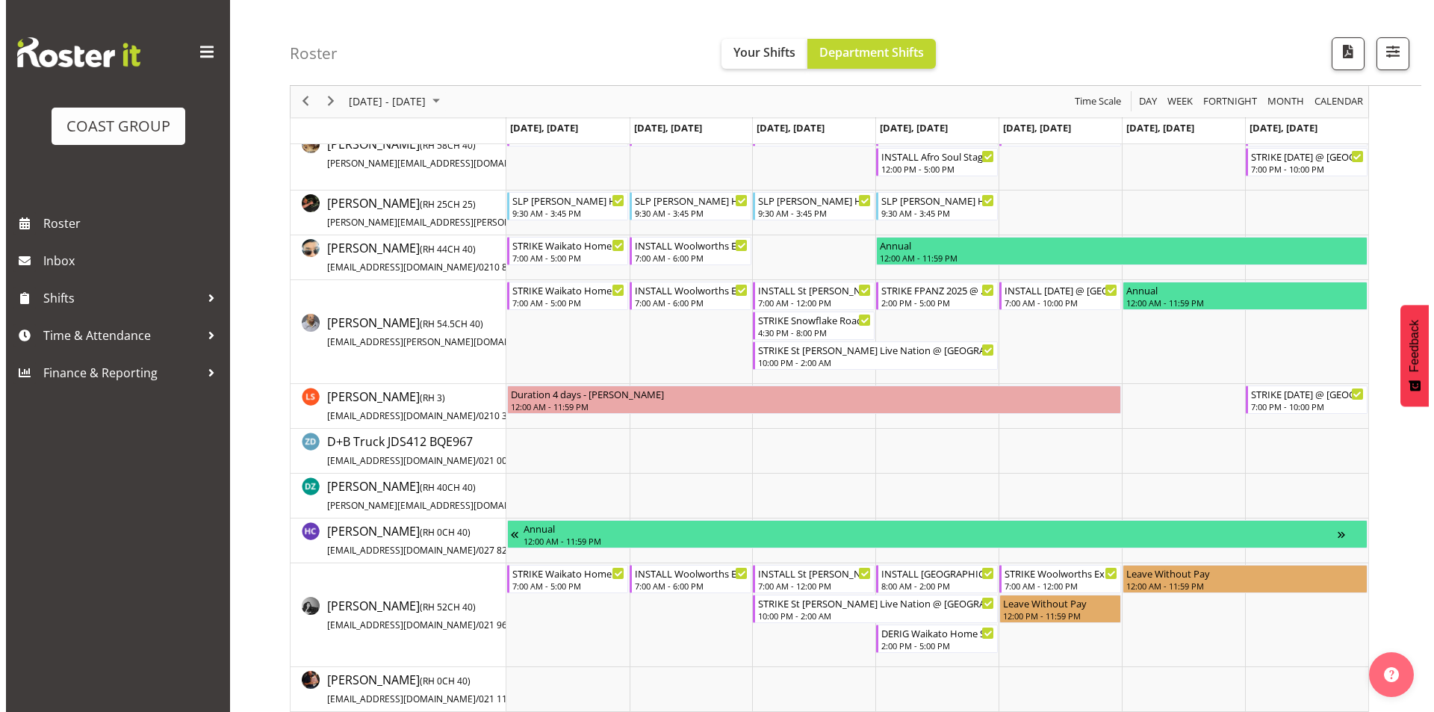
scroll to position [0, 0]
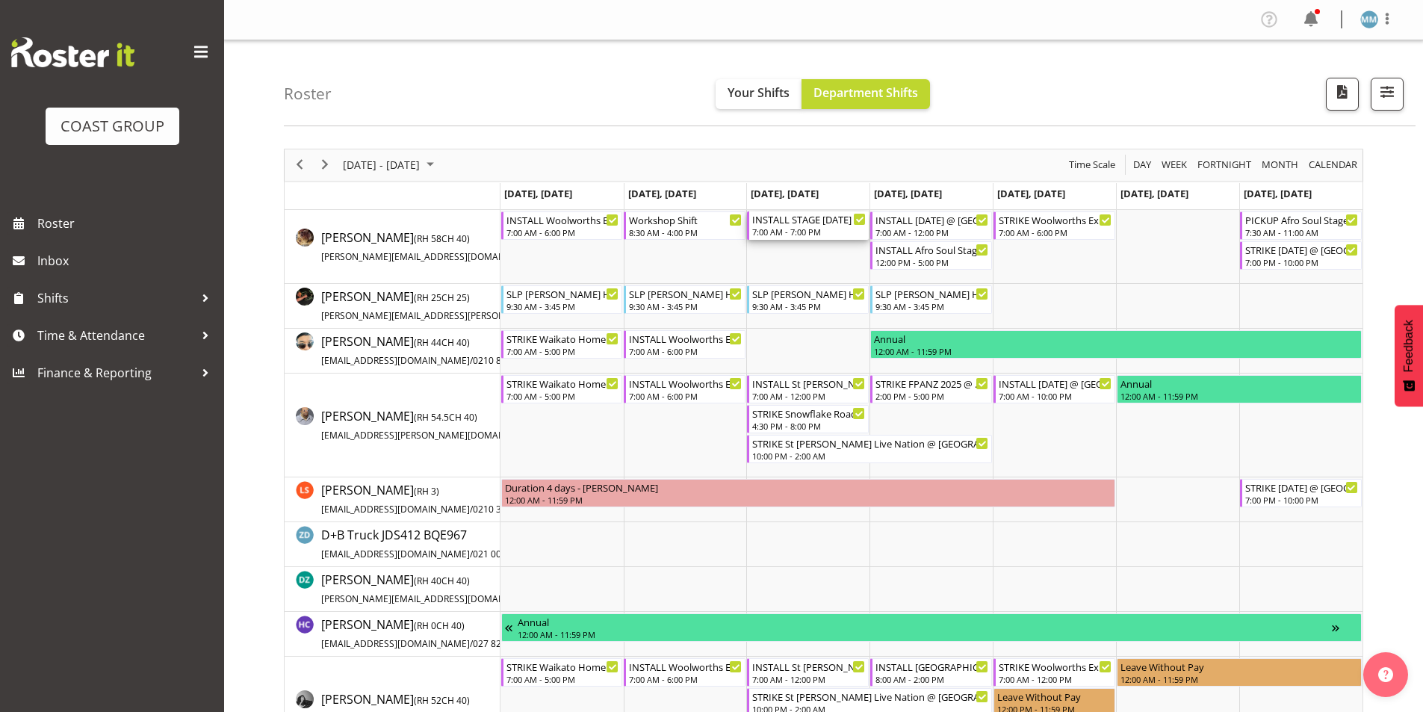
click at [769, 221] on div "INSTALL STAGE [DATE] @ [GEOGRAPHIC_DATA] On SIte @ 0800" at bounding box center [809, 218] width 114 height 15
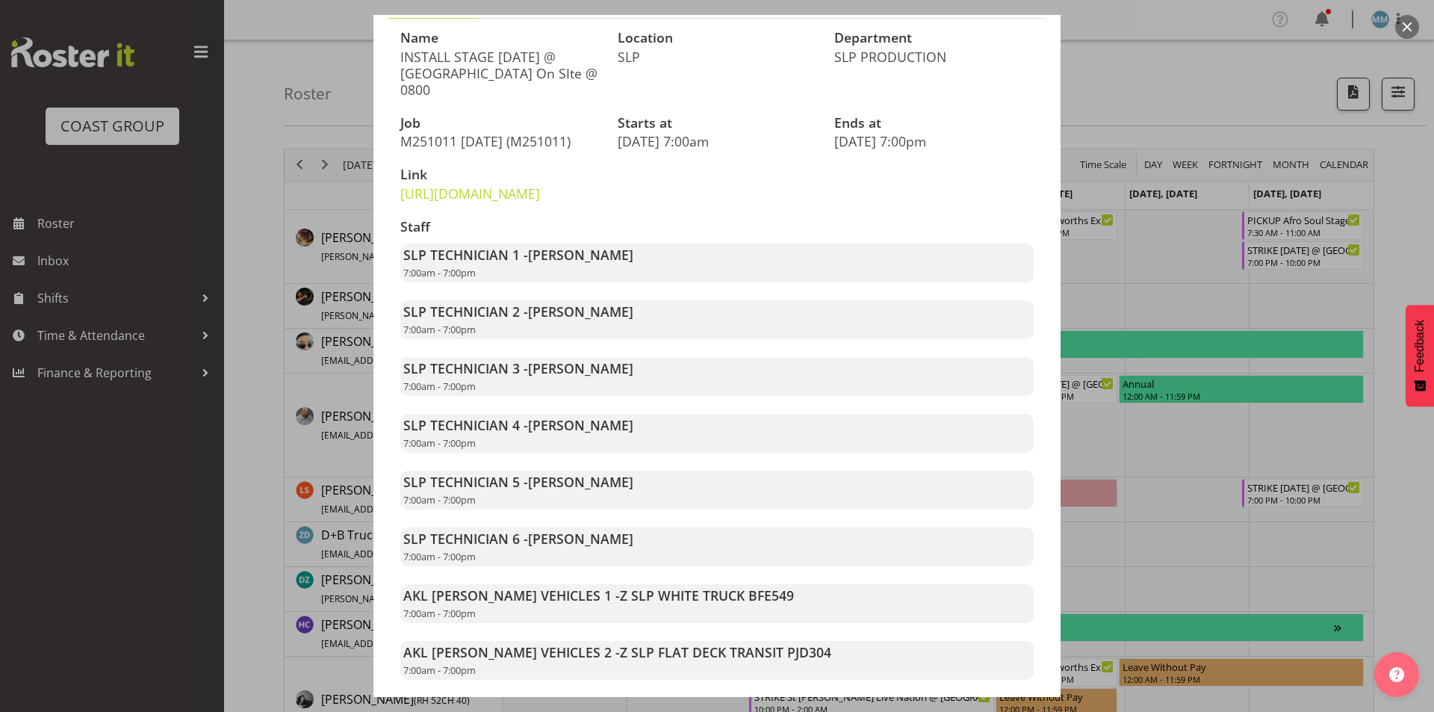
scroll to position [224, 0]
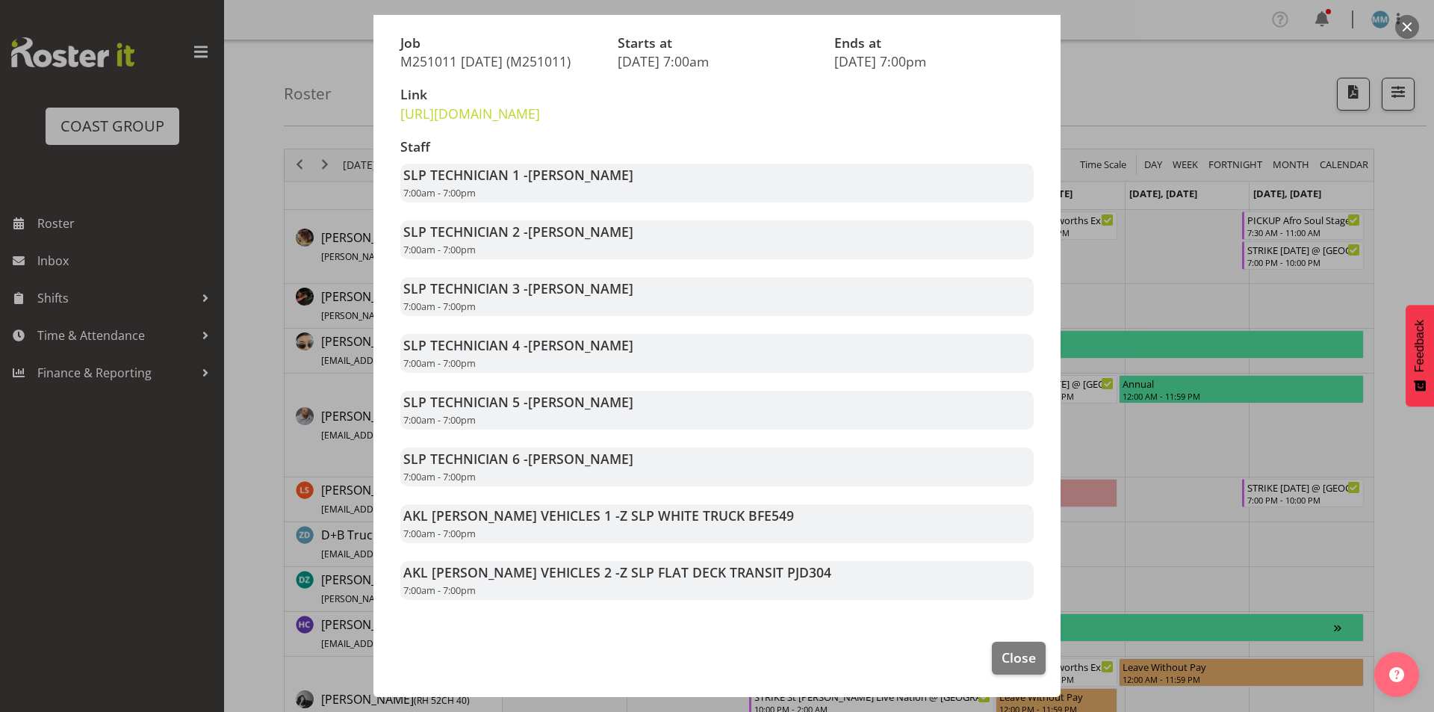
click at [1214, 427] on div at bounding box center [717, 356] width 1434 height 712
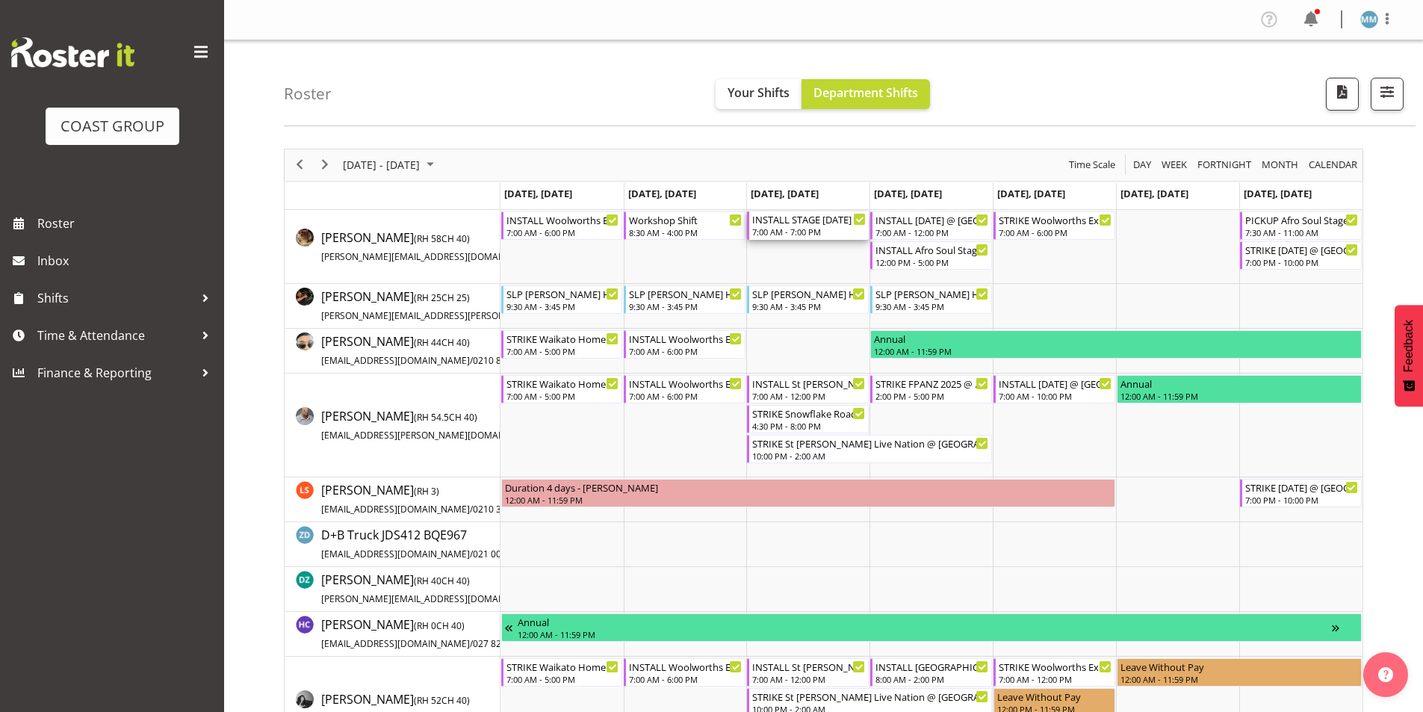
click at [823, 220] on div "INSTALL STAGE [DATE] @ [GEOGRAPHIC_DATA] On SIte @ 0800" at bounding box center [809, 218] width 114 height 15
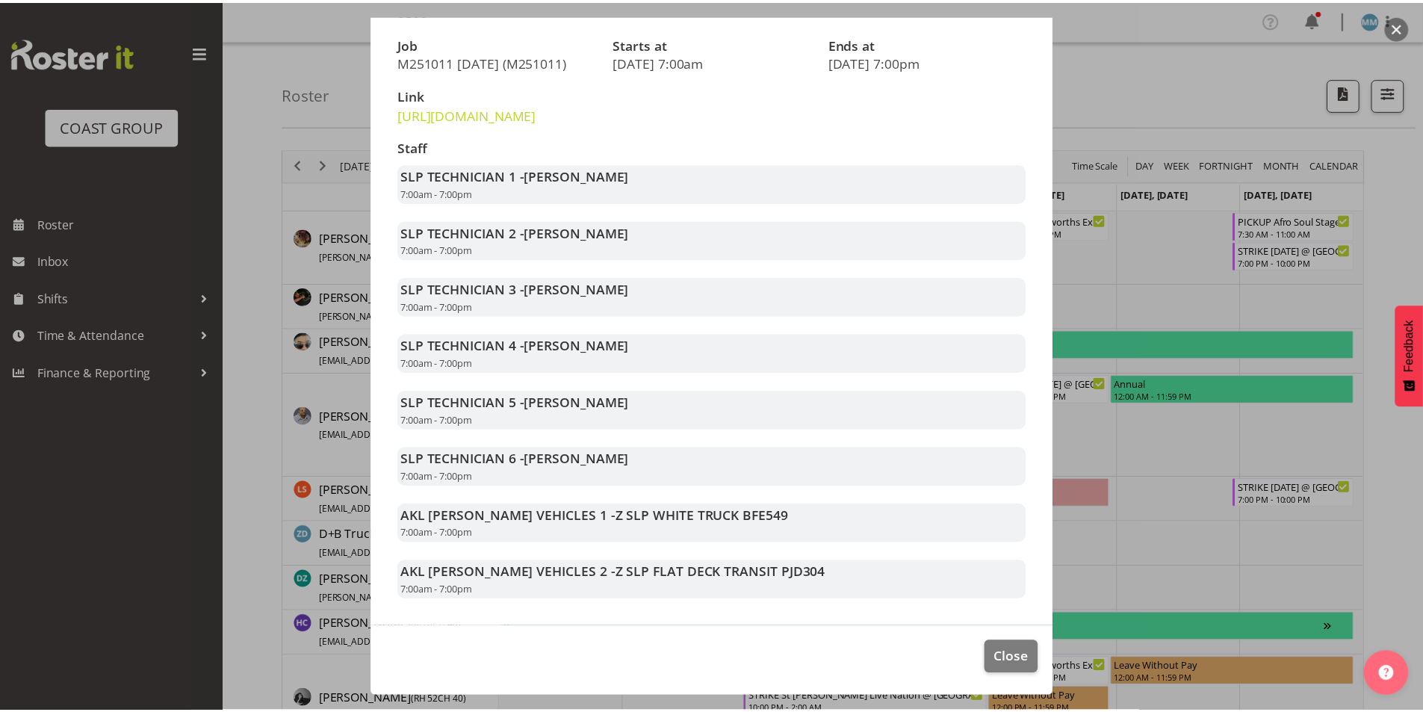
scroll to position [245, 0]
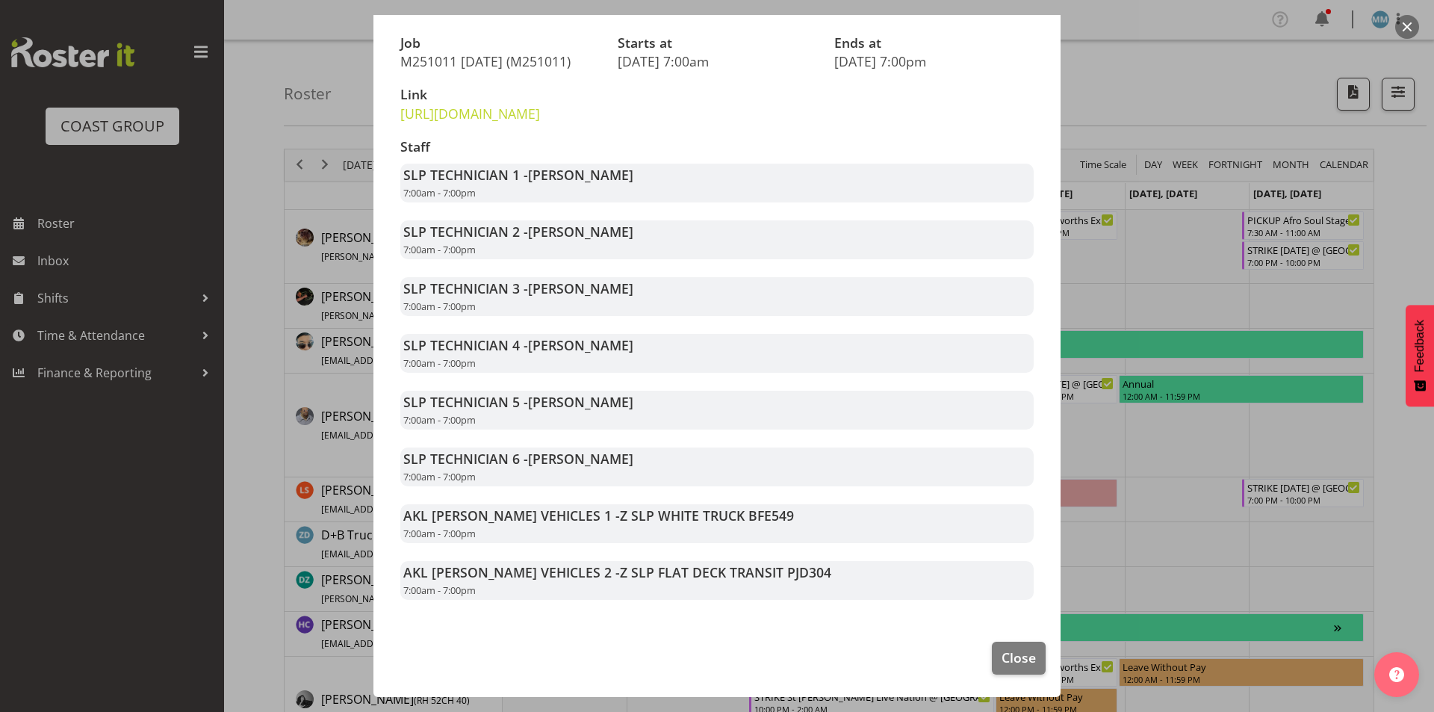
click at [1154, 495] on div at bounding box center [717, 356] width 1434 height 712
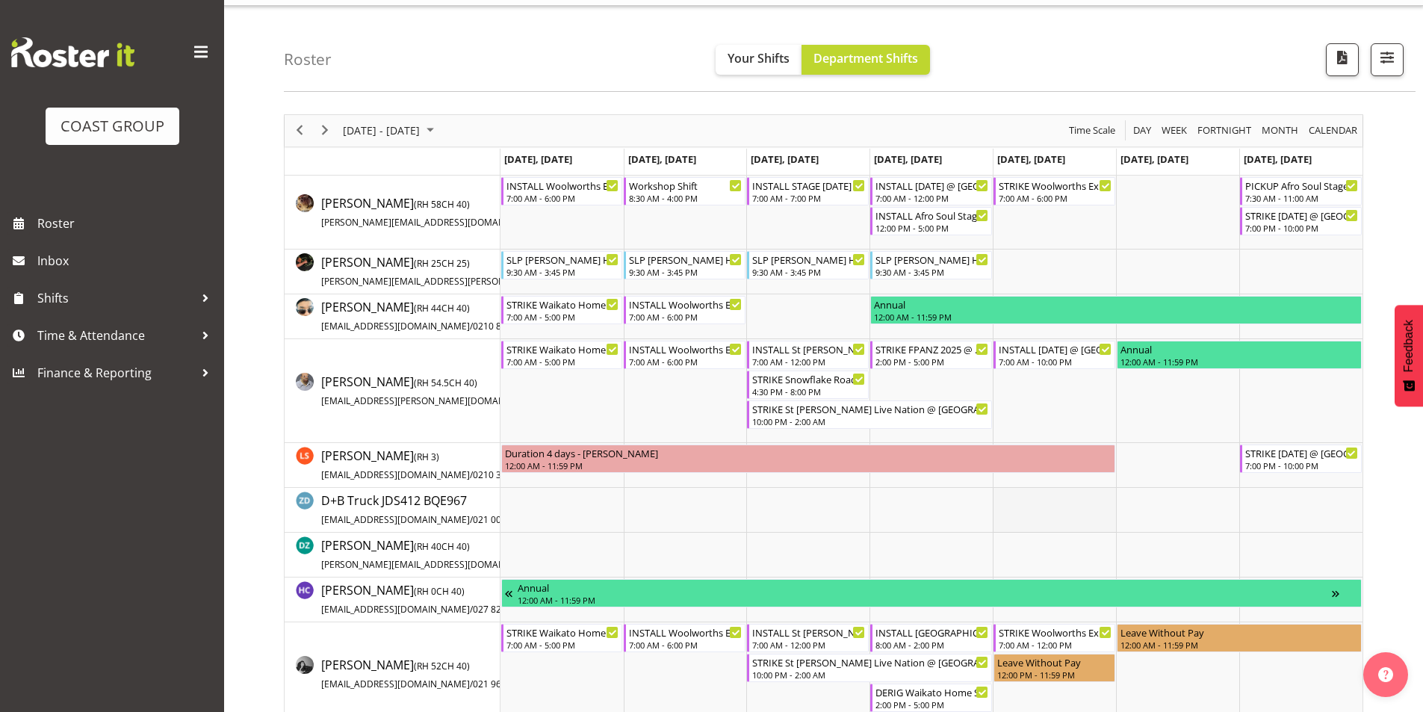
scroll to position [0, 0]
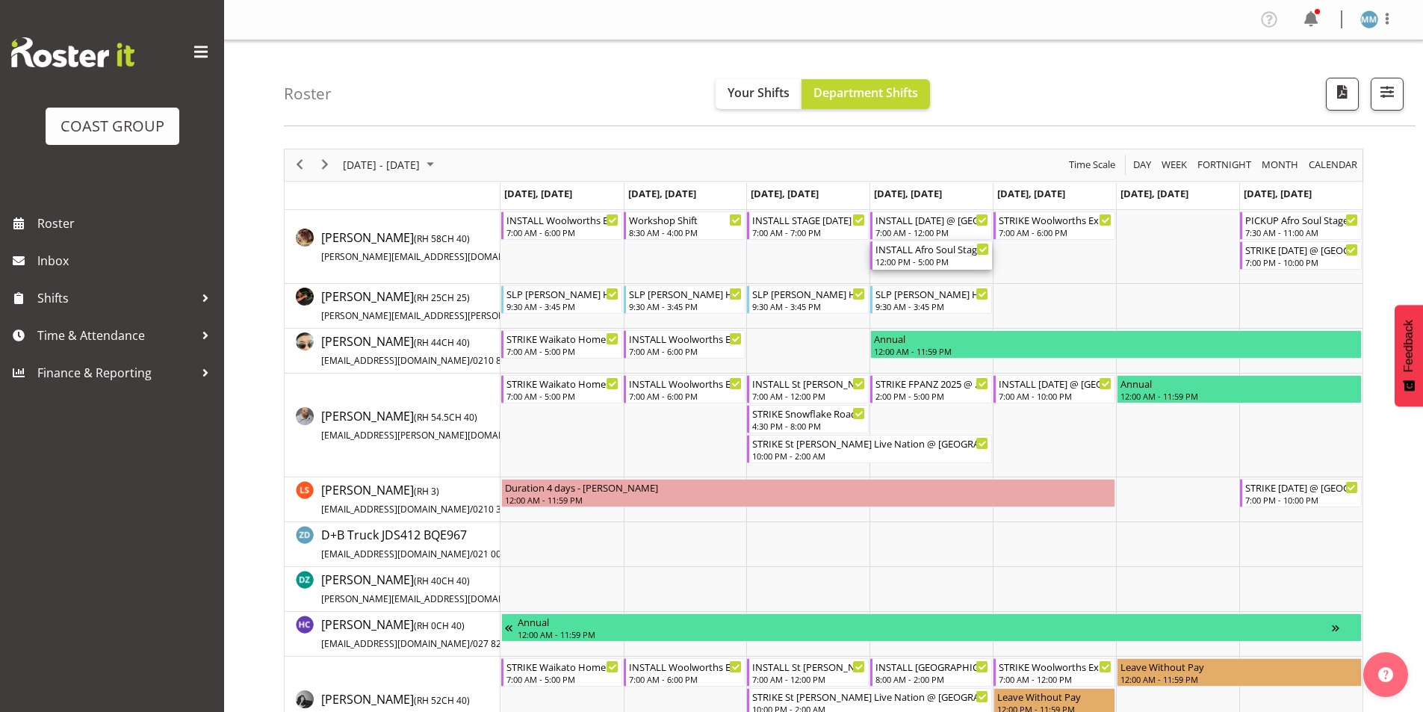
click at [941, 261] on div "12:00 PM - 5:00 PM" at bounding box center [933, 261] width 114 height 12
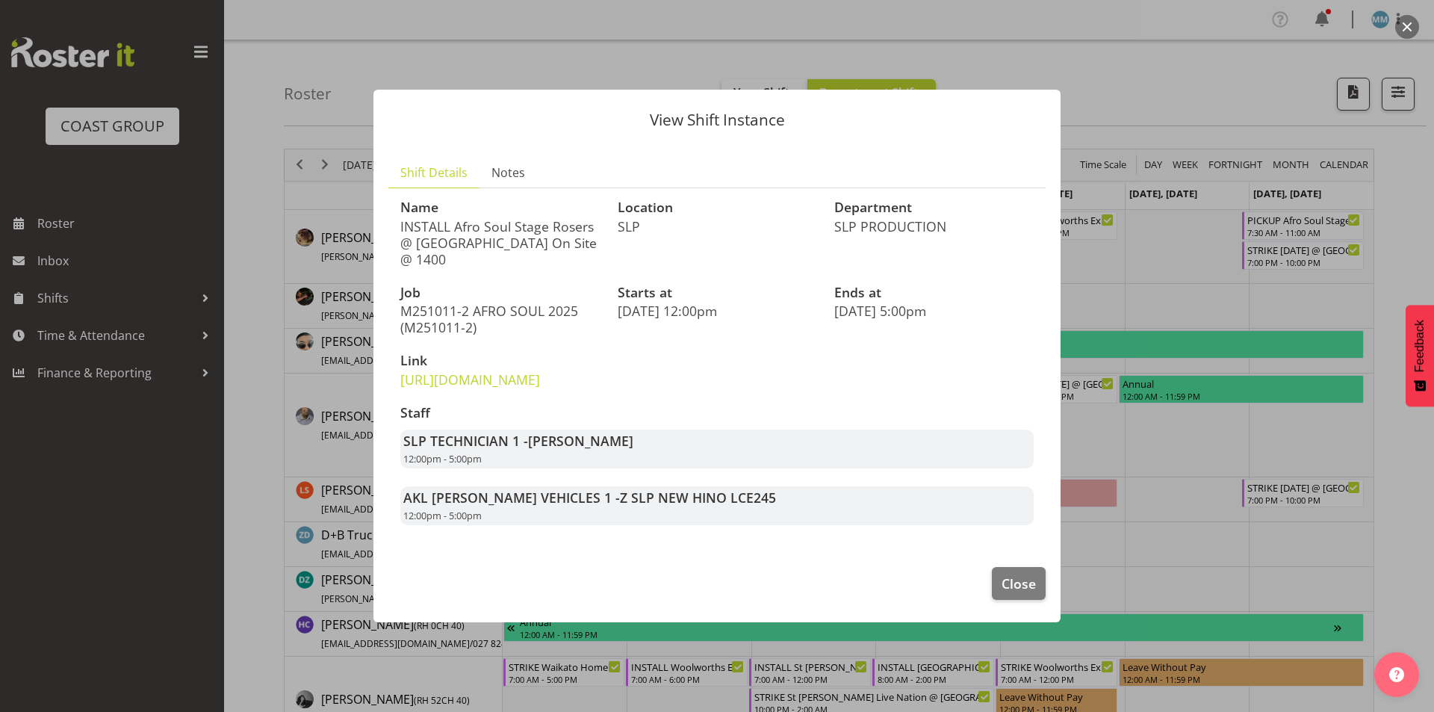
click at [1155, 270] on div at bounding box center [717, 356] width 1434 height 712
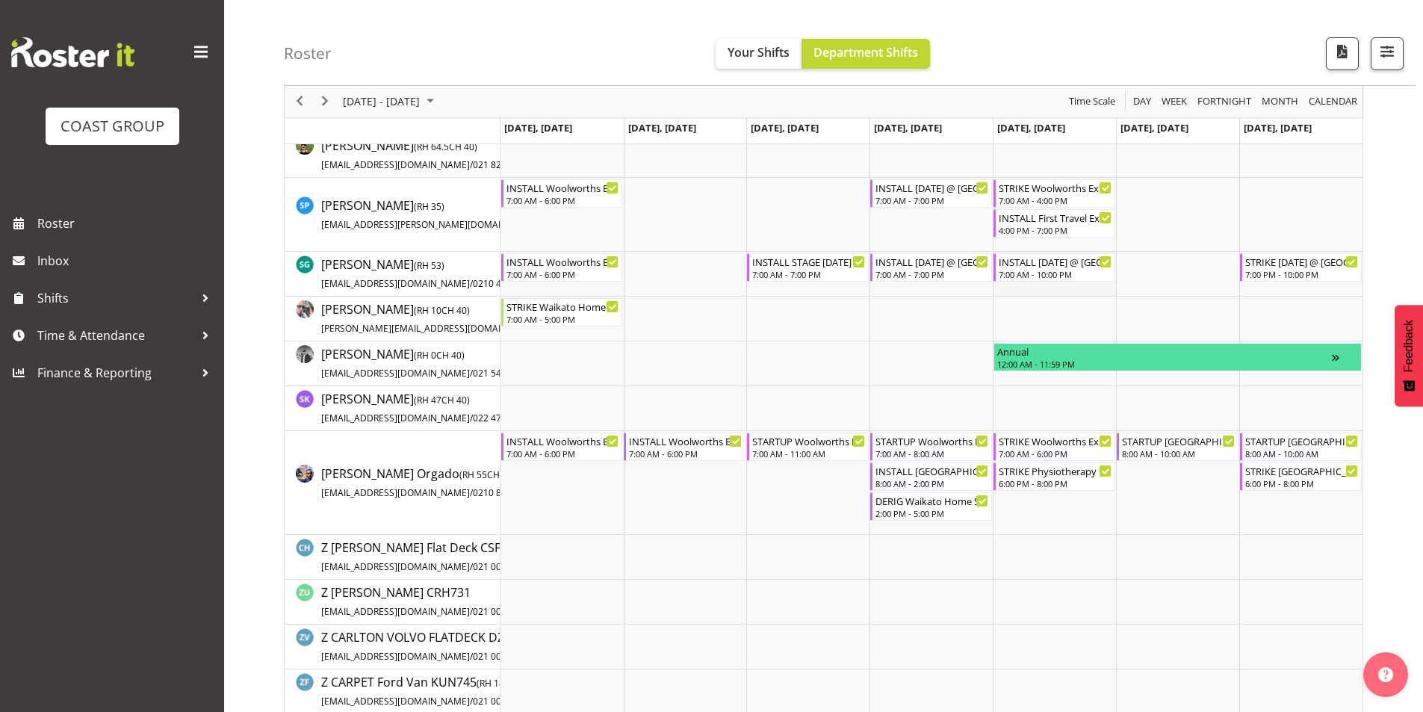
scroll to position [1494, 0]
